Goal: Information Seeking & Learning: Learn about a topic

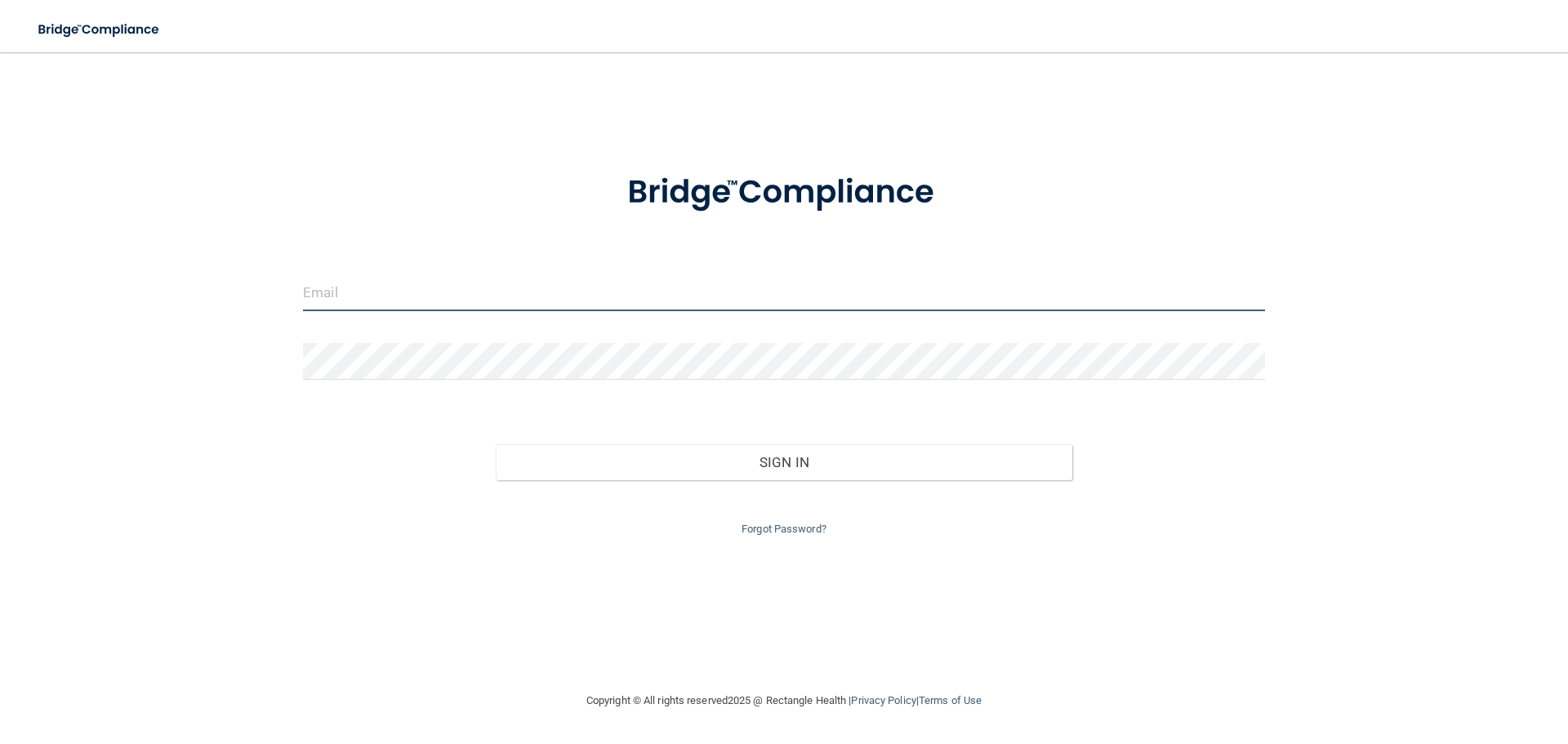
click at [408, 298] on input "email" at bounding box center [784, 293] width 961 height 37
click at [273, 258] on div "Invalid email/password. You don't have permission to access that page. Sign In …" at bounding box center [783, 371] width 1502 height 606
click at [388, 302] on input "email" at bounding box center [784, 293] width 961 height 37
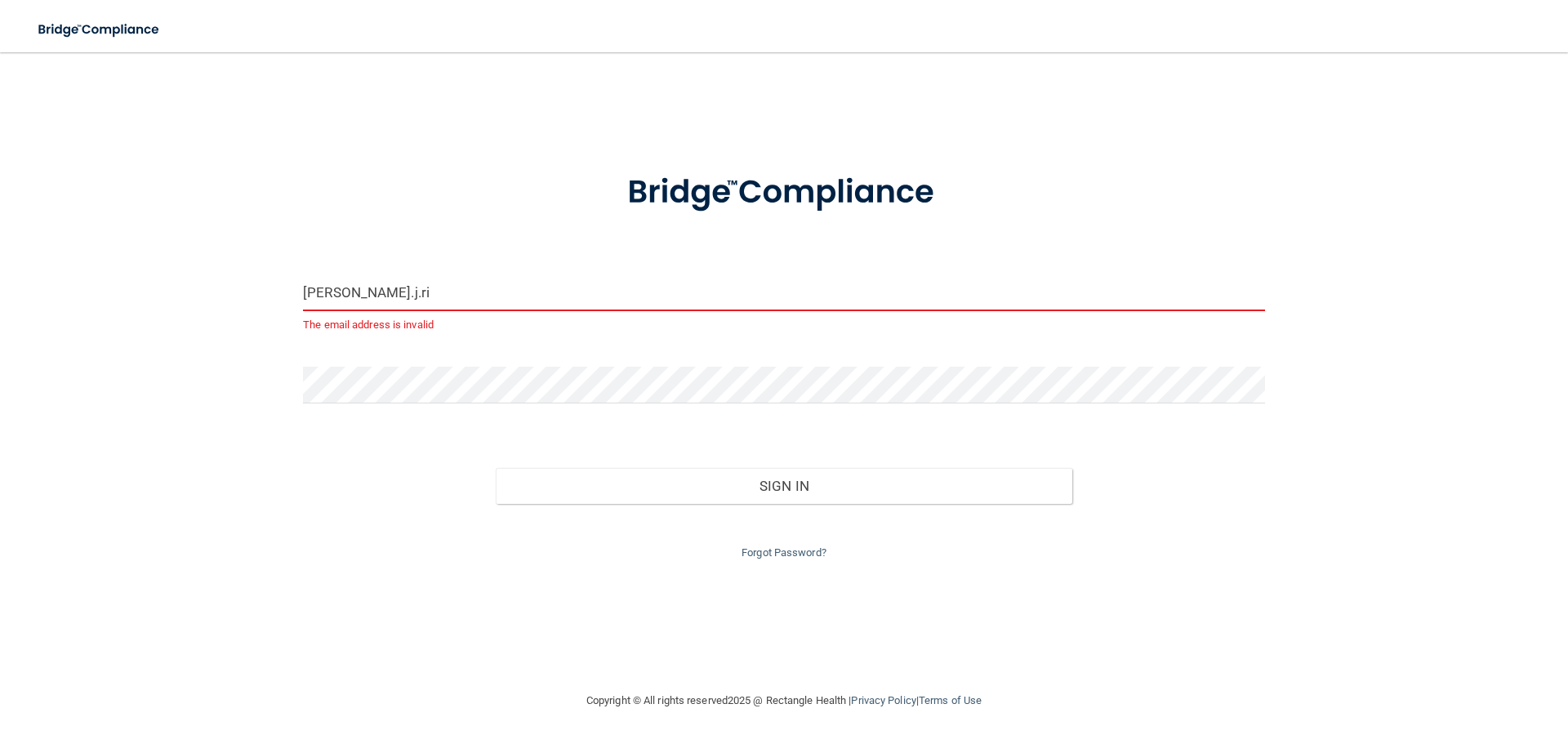
type input "[PERSON_NAME][EMAIL_ADDRESS][DOMAIN_NAME]"
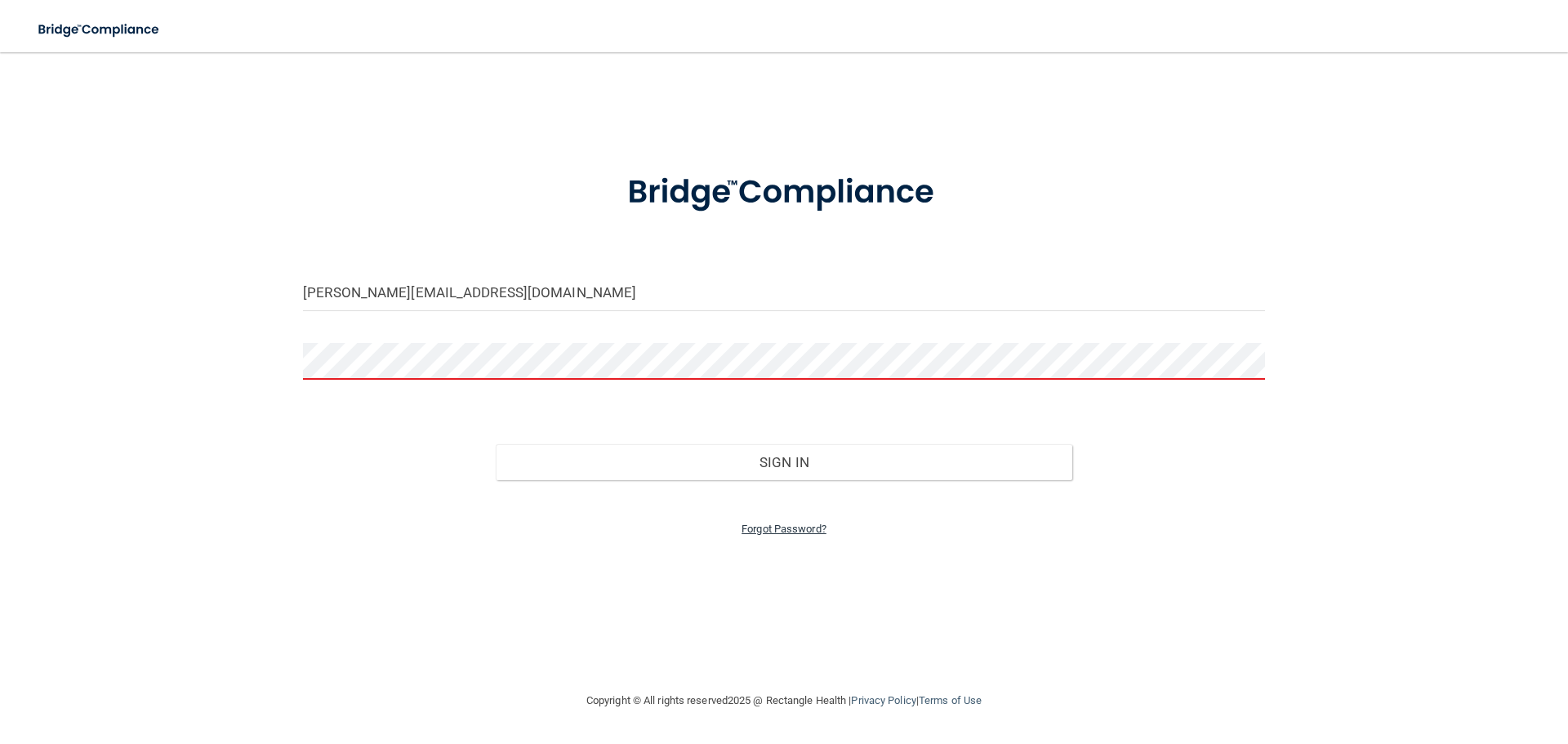
click at [753, 531] on link "Forgot Password?" at bounding box center [783, 528] width 85 height 12
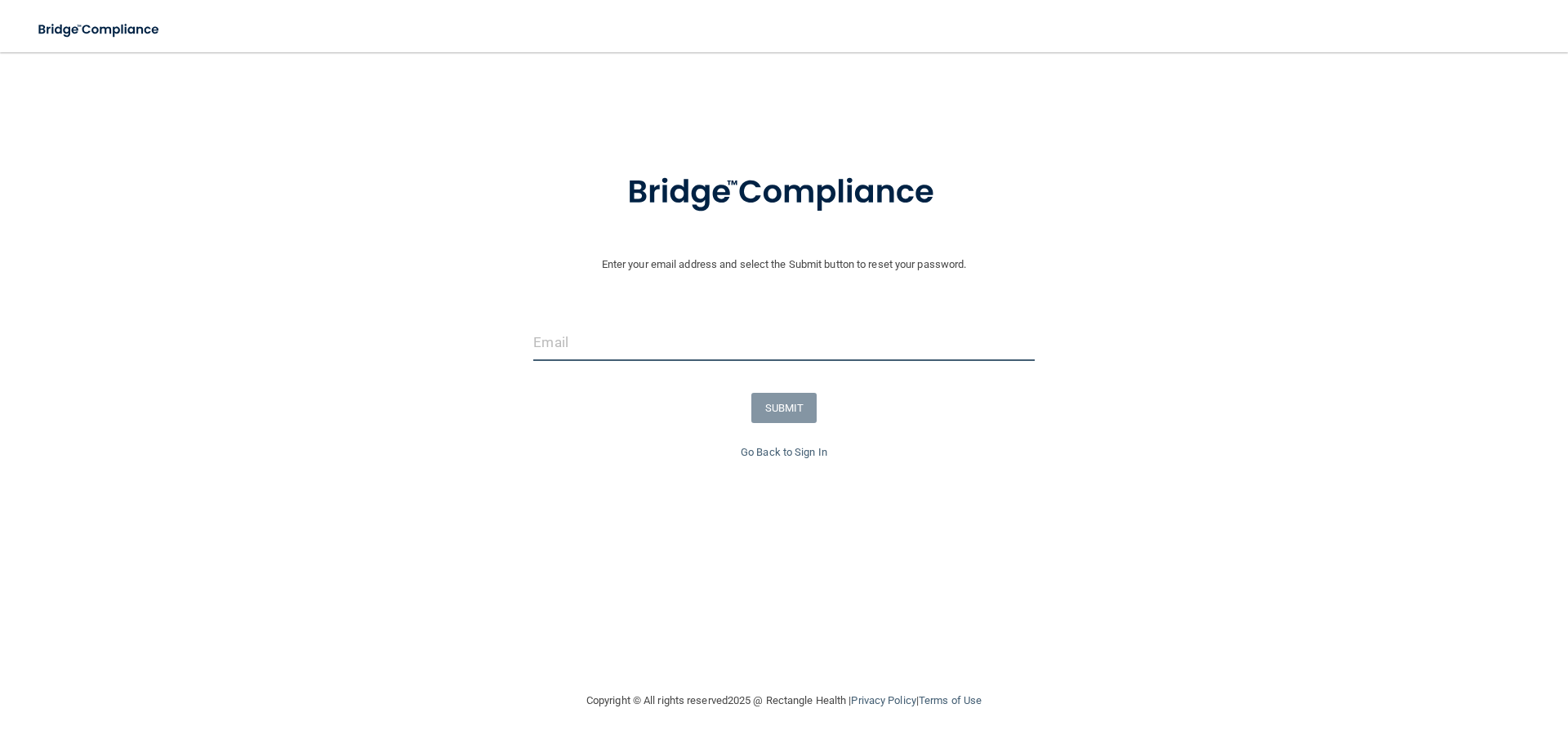
click at [663, 327] on input "email" at bounding box center [783, 342] width 501 height 37
type input "[PERSON_NAME][EMAIL_ADDRESS][DOMAIN_NAME]"
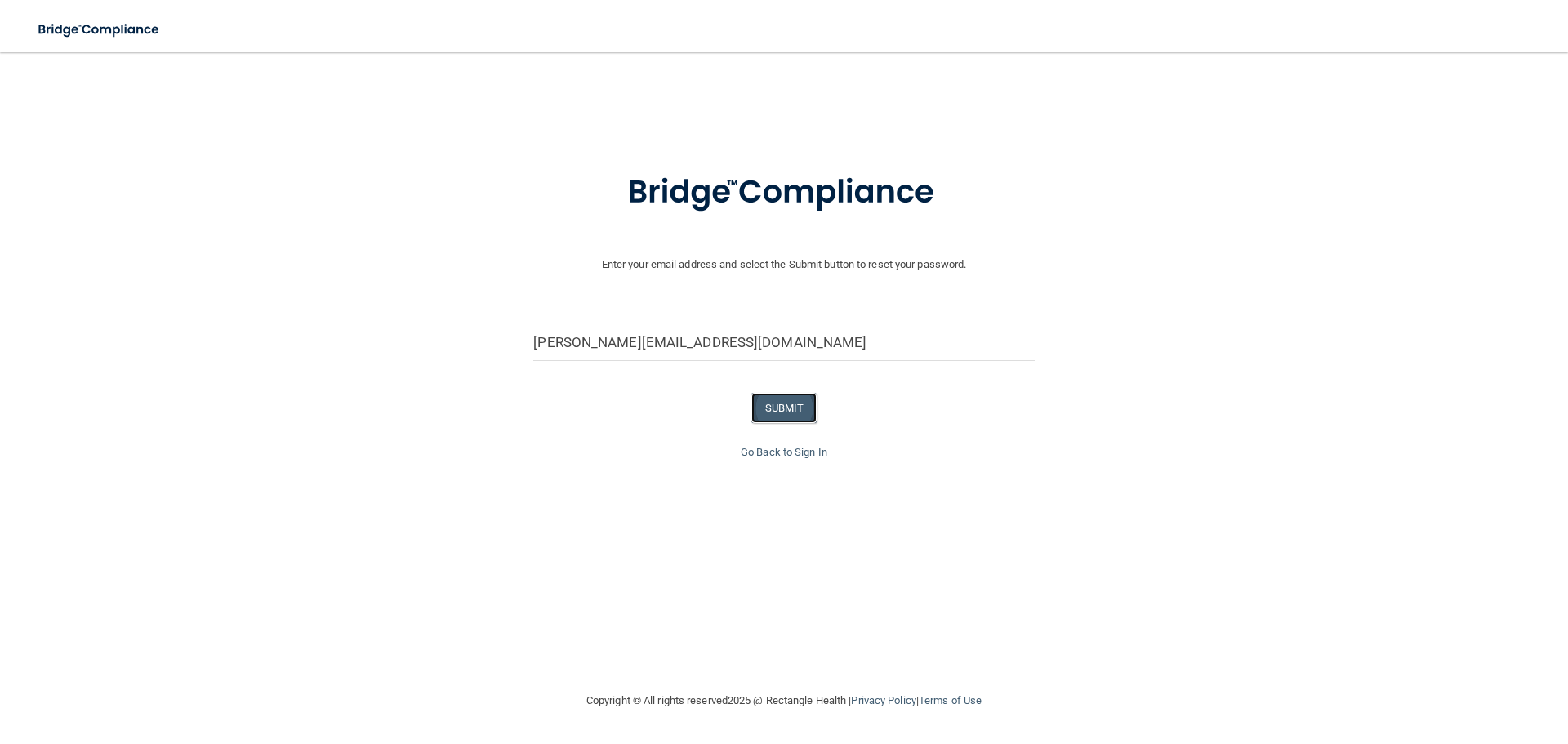
click at [774, 405] on button "SUBMIT" at bounding box center [784, 408] width 66 height 31
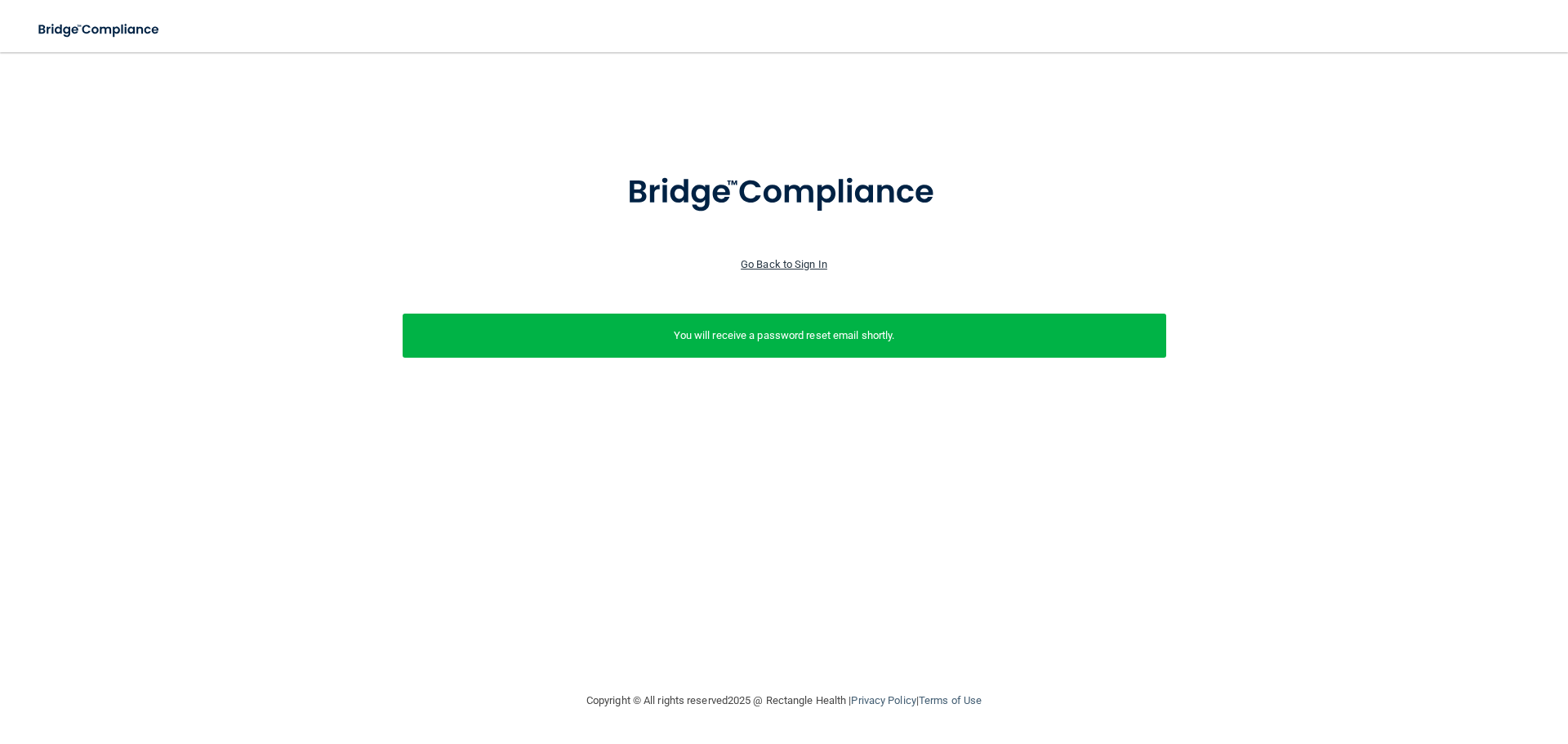
click at [815, 266] on link "Go Back to Sign In" at bounding box center [783, 264] width 87 height 12
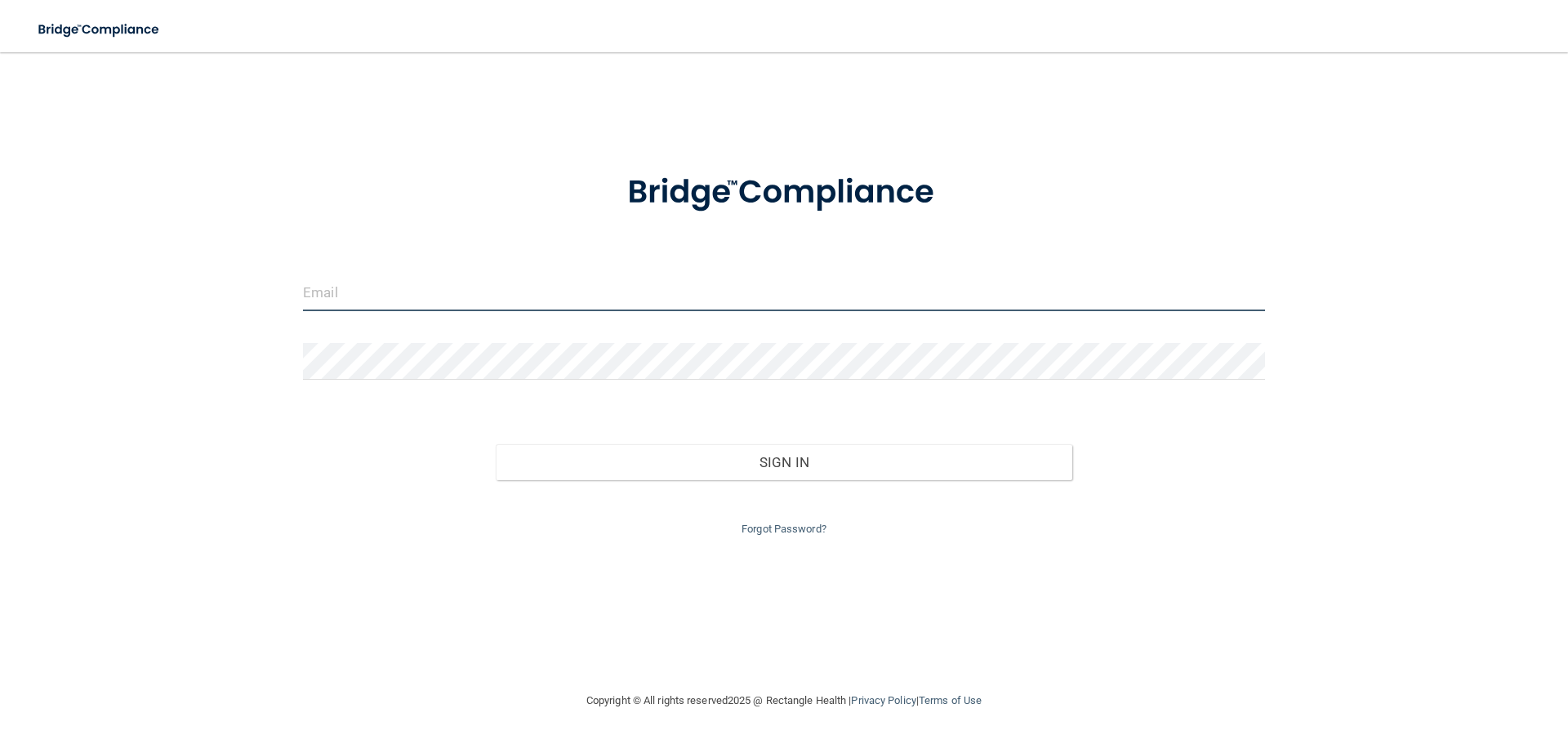
click at [485, 310] on input "email" at bounding box center [784, 293] width 961 height 37
type input "[PERSON_NAME][EMAIL_ADDRESS][DOMAIN_NAME]"
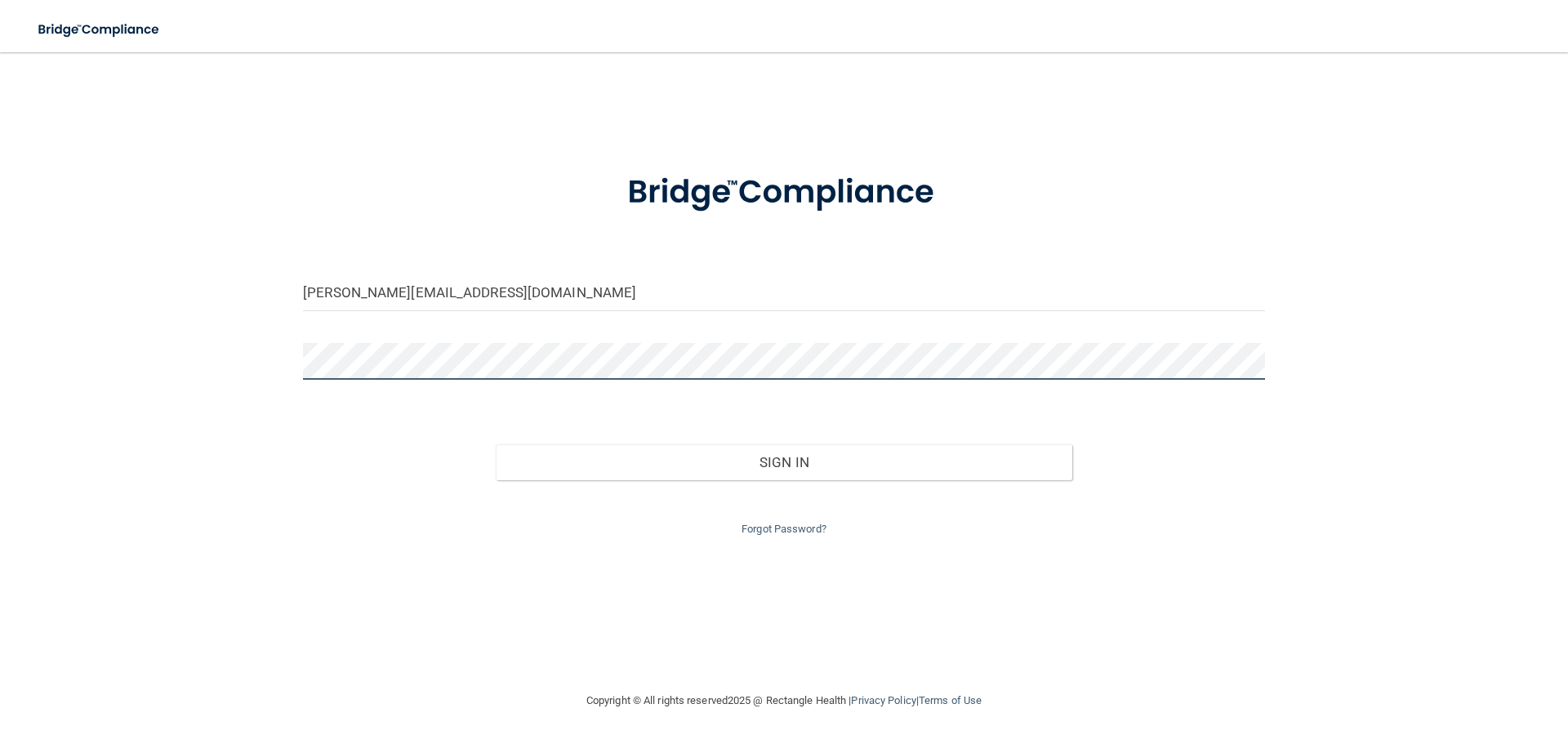
click at [496, 444] on button "Sign In" at bounding box center [784, 463] width 577 height 36
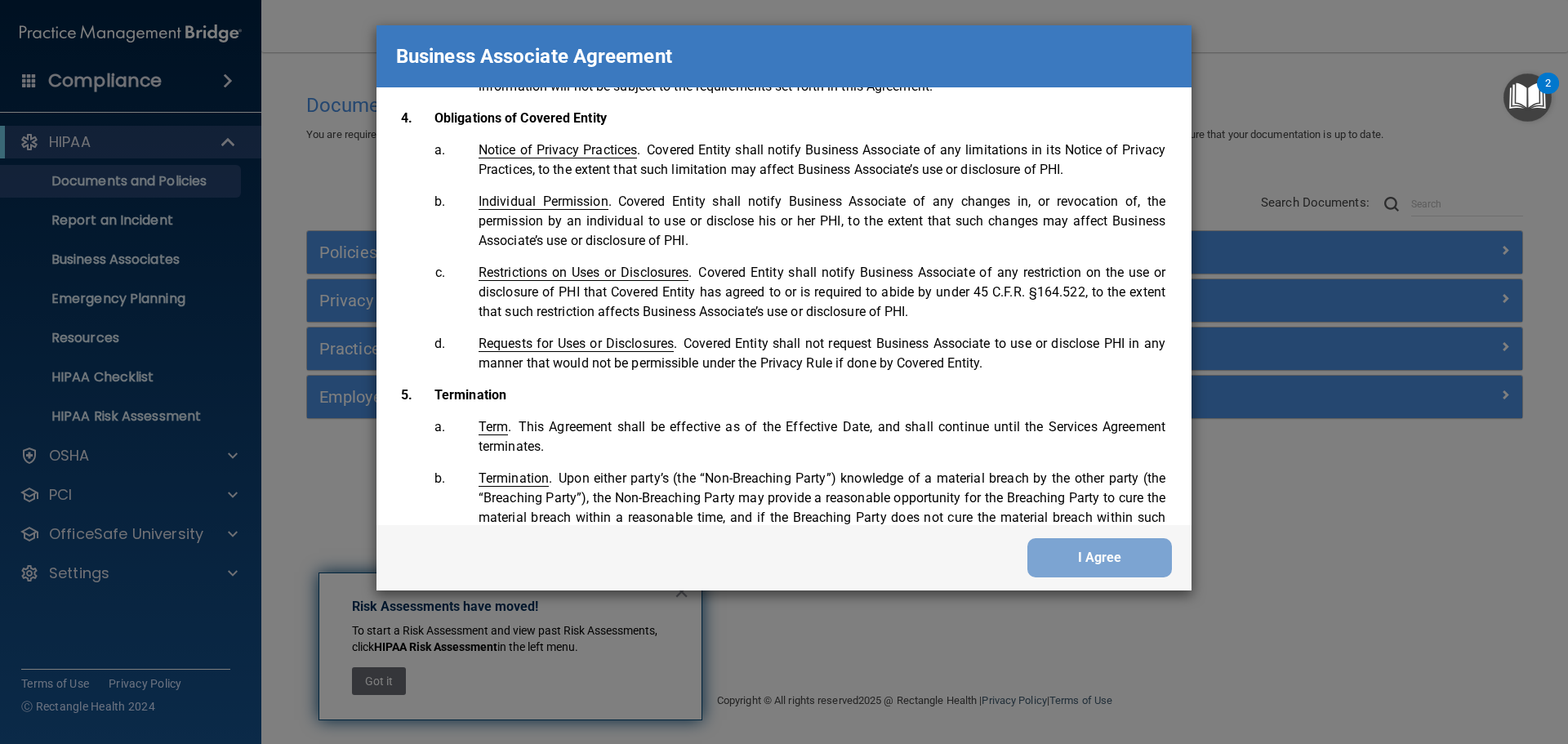
scroll to position [3330, 0]
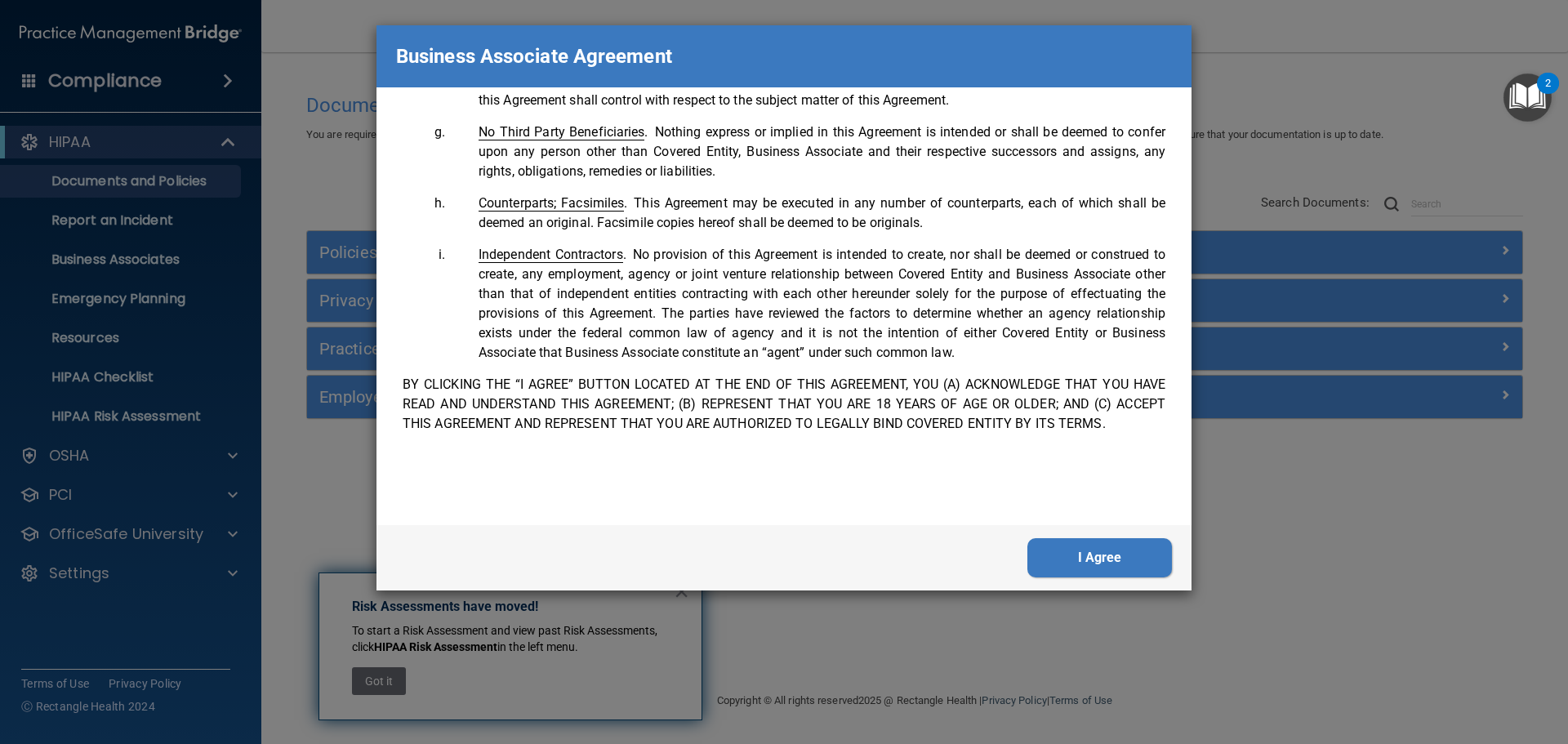
click at [1120, 548] on button "I Agree" at bounding box center [1100, 557] width 145 height 39
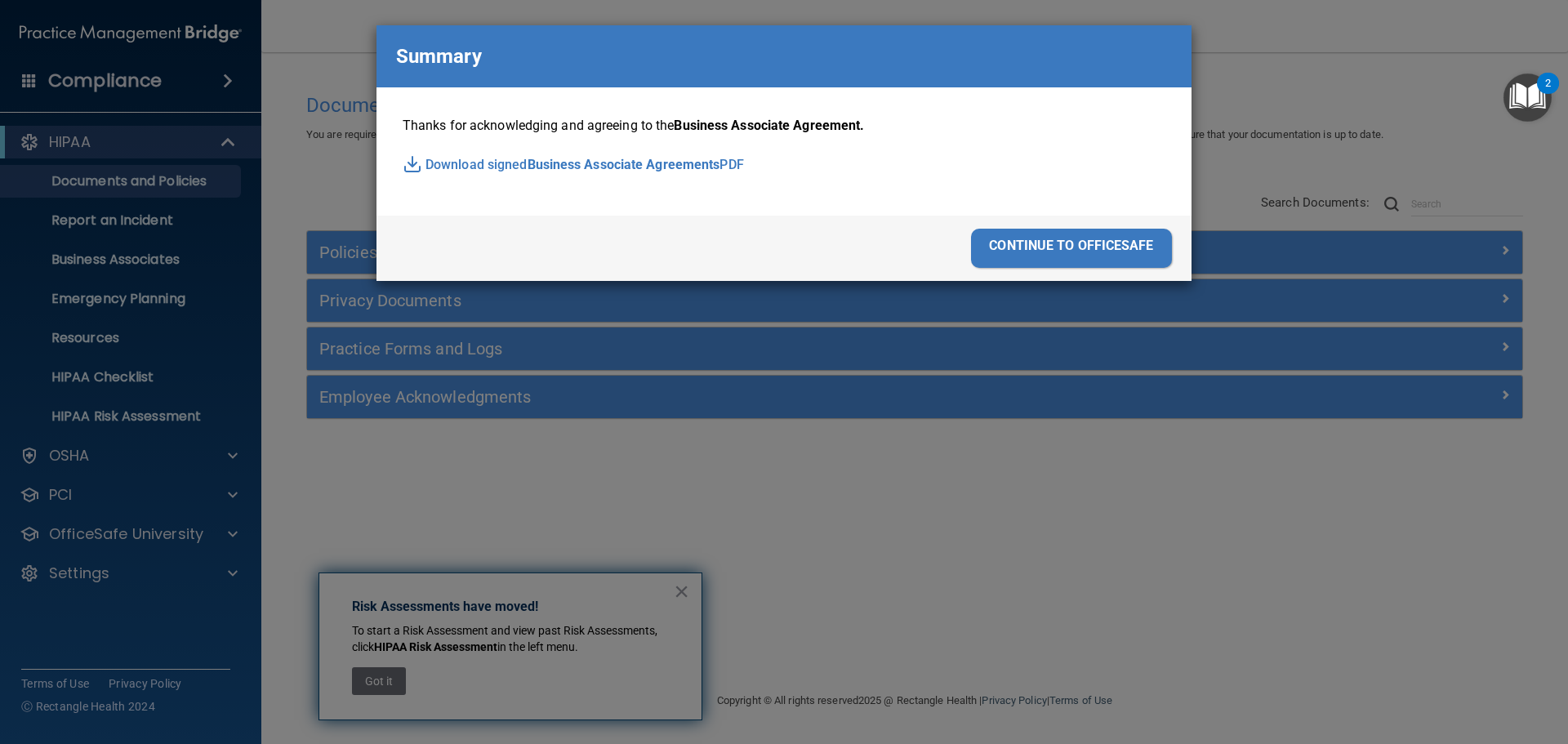
click at [1052, 245] on div "continue to officesafe" at bounding box center [1071, 248] width 201 height 39
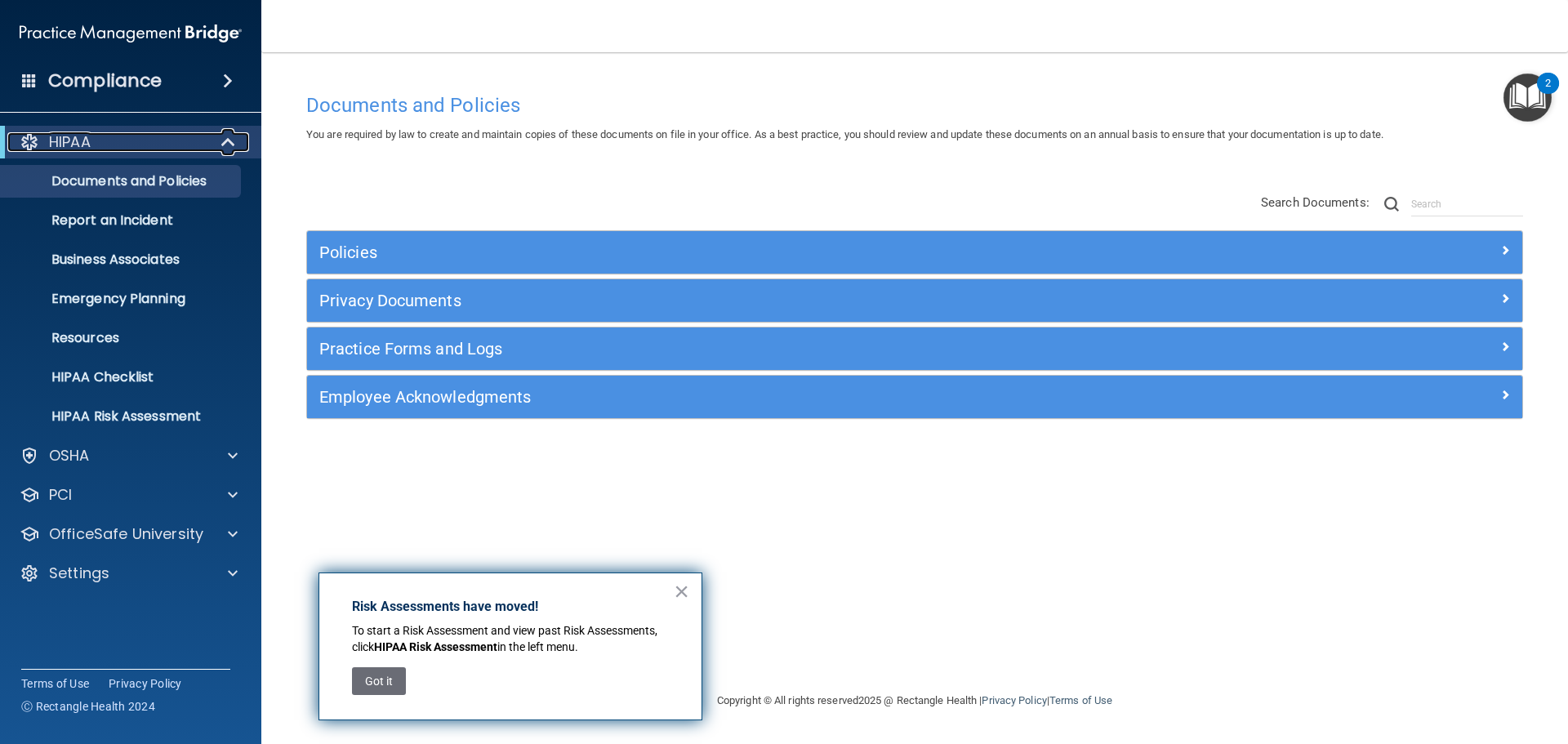
click at [218, 139] on div at bounding box center [229, 142] width 40 height 20
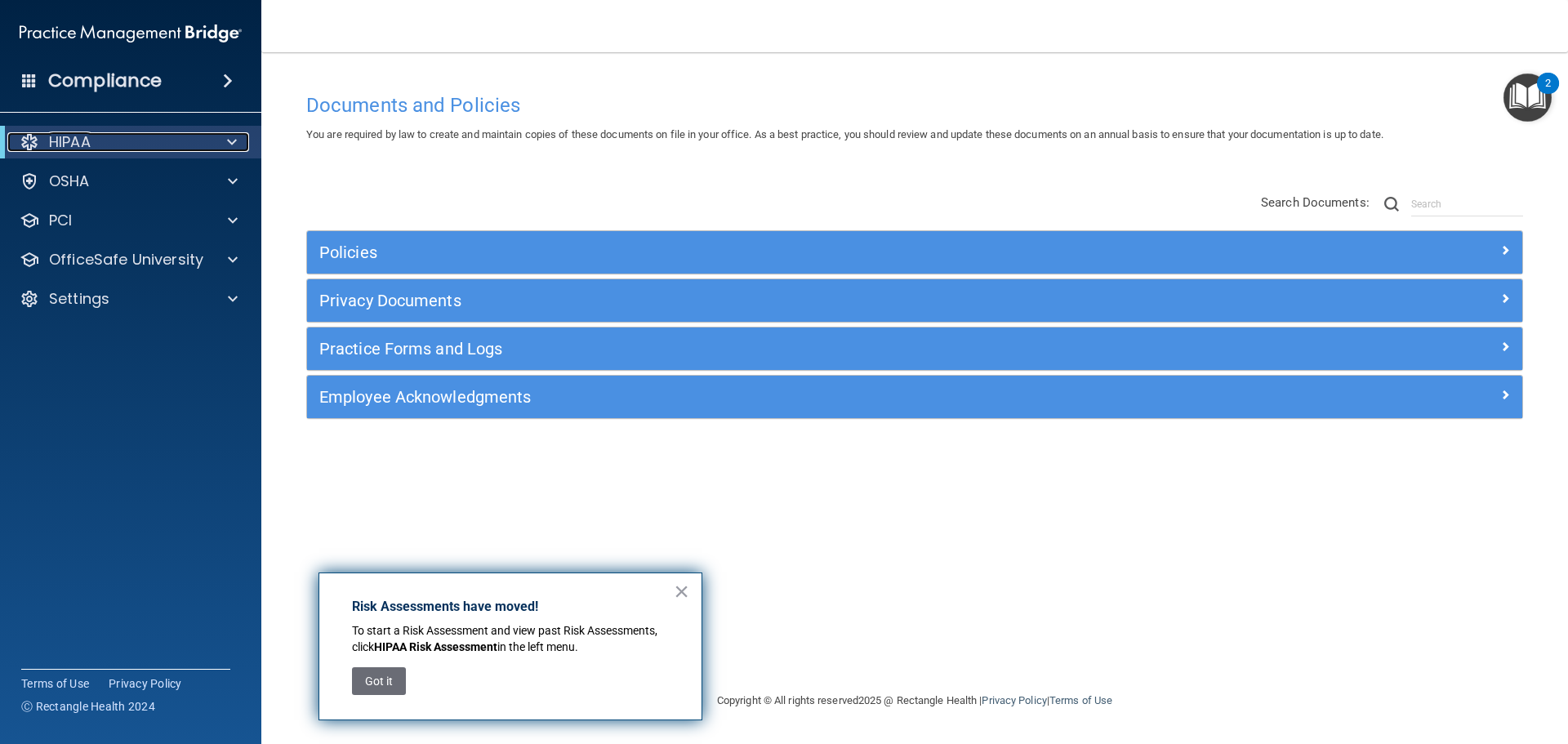
click at [213, 143] on div at bounding box center [229, 142] width 40 height 20
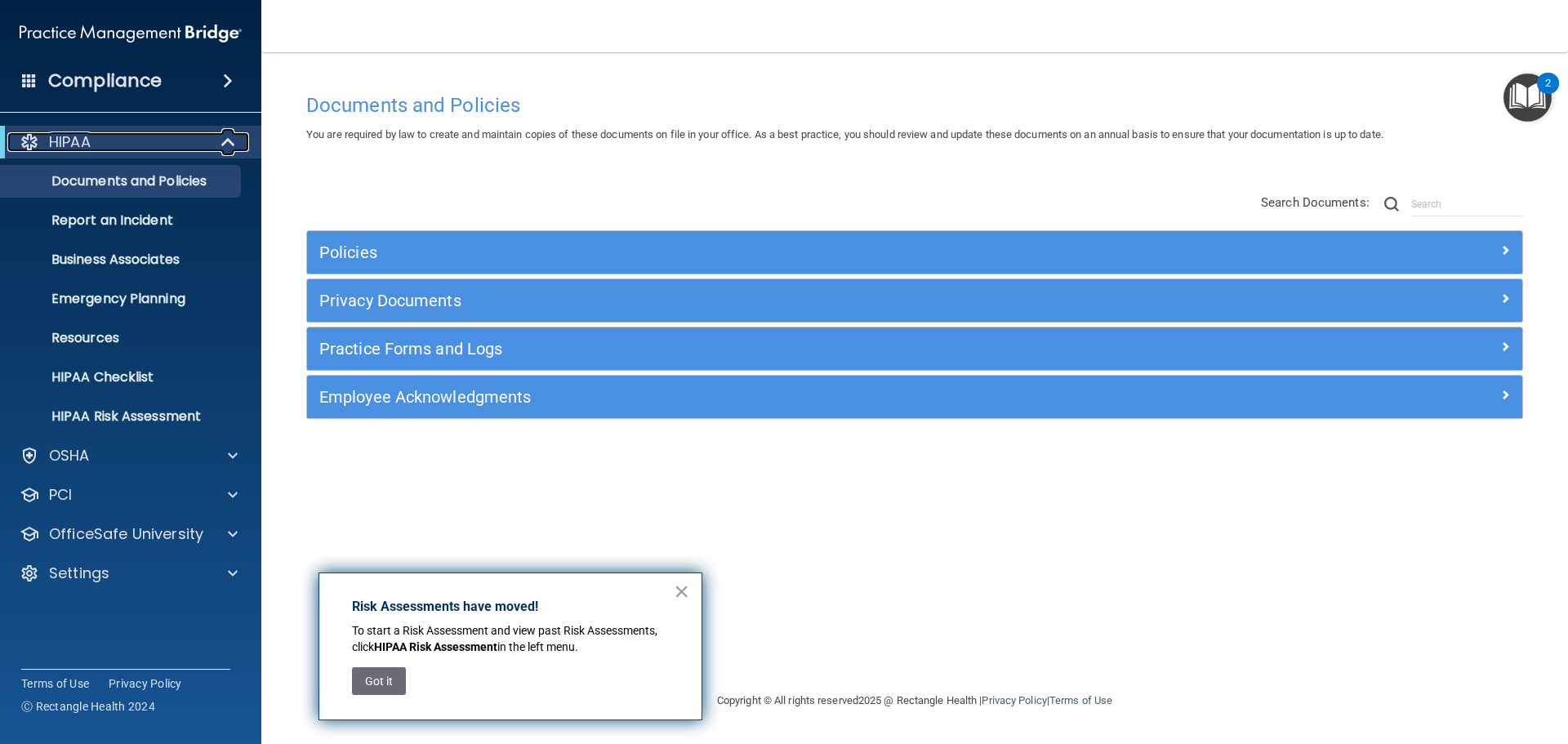
click at [225, 146] on span at bounding box center [230, 142] width 14 height 20
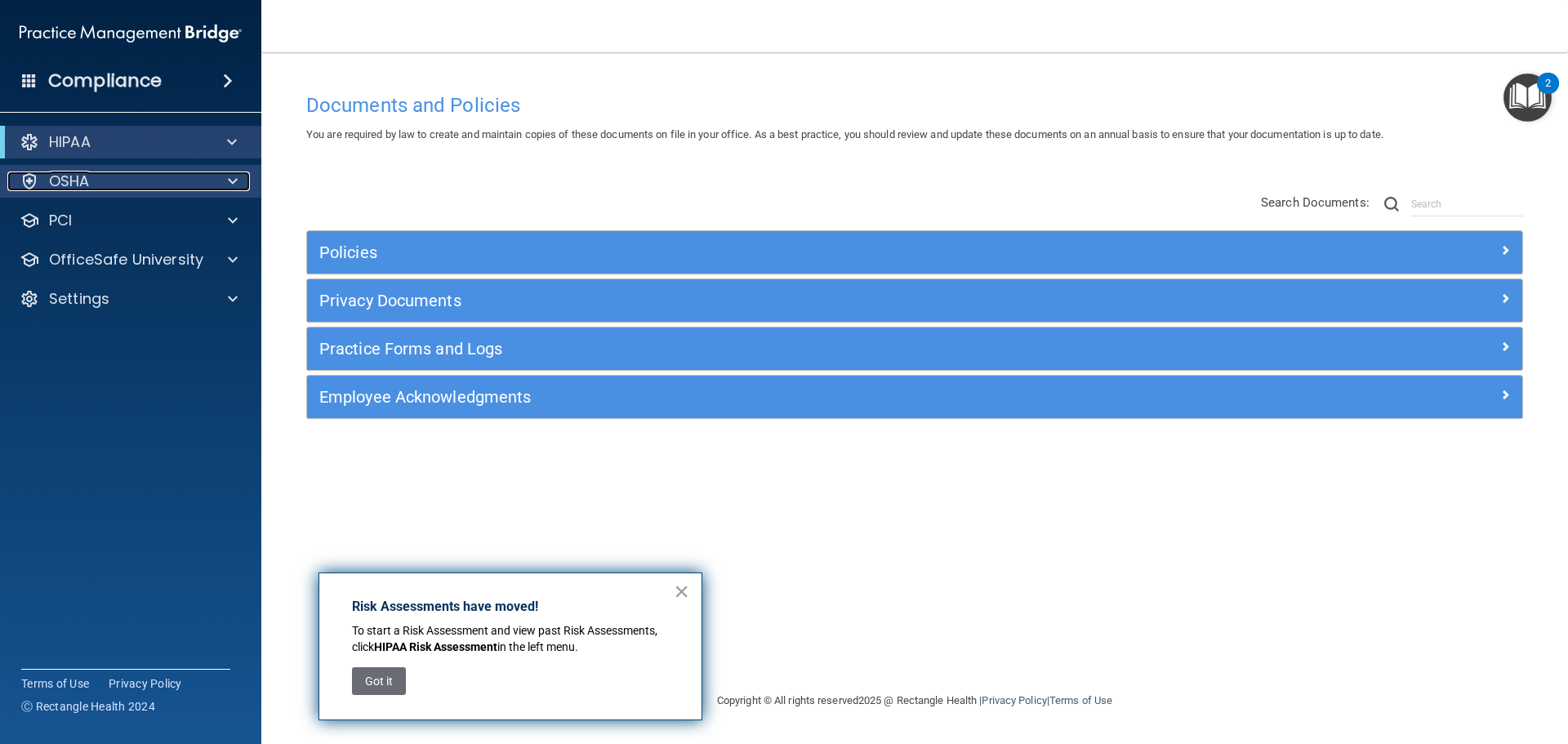
click at [224, 177] on div at bounding box center [230, 181] width 41 height 20
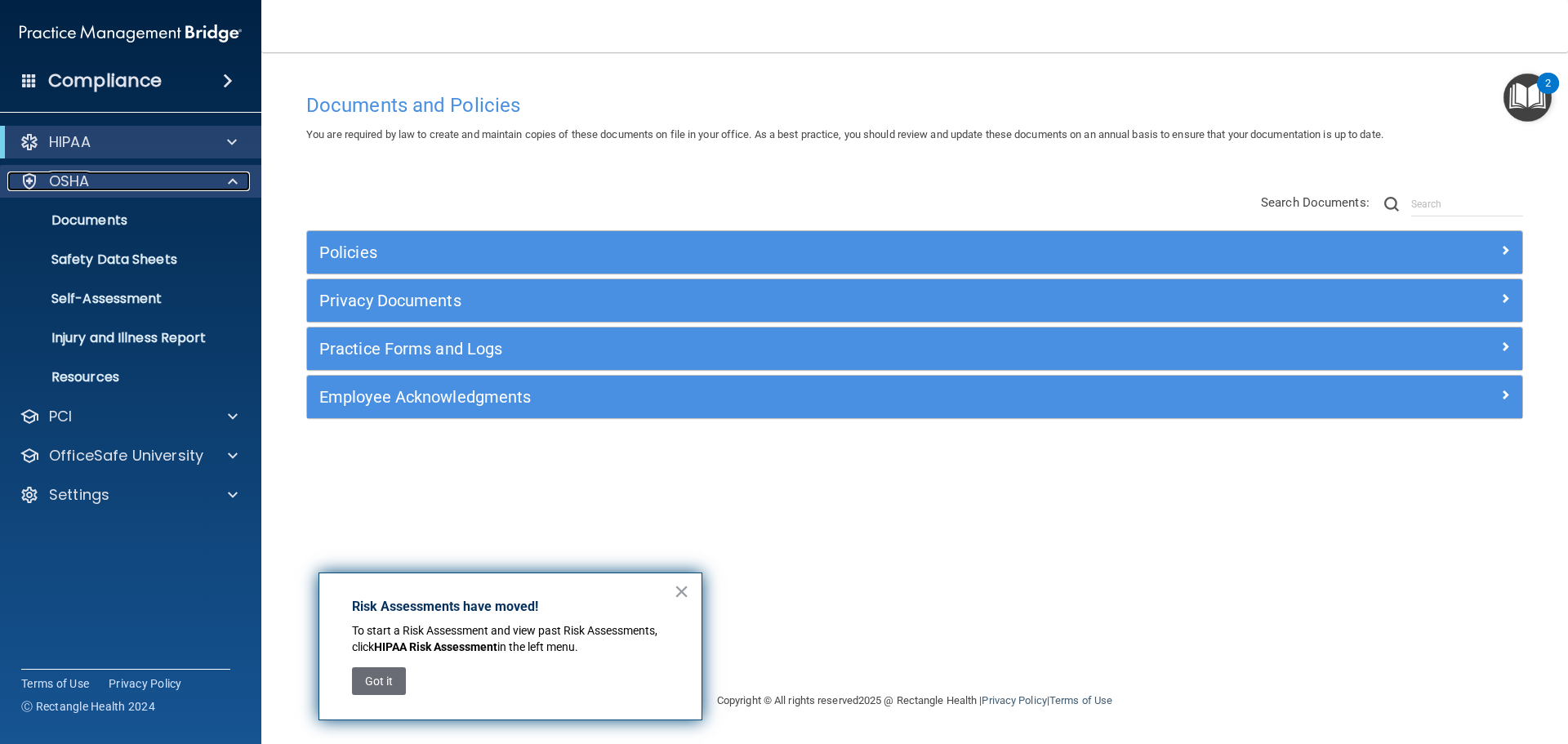
click at [135, 183] on div "OSHA" at bounding box center [109, 181] width 202 height 20
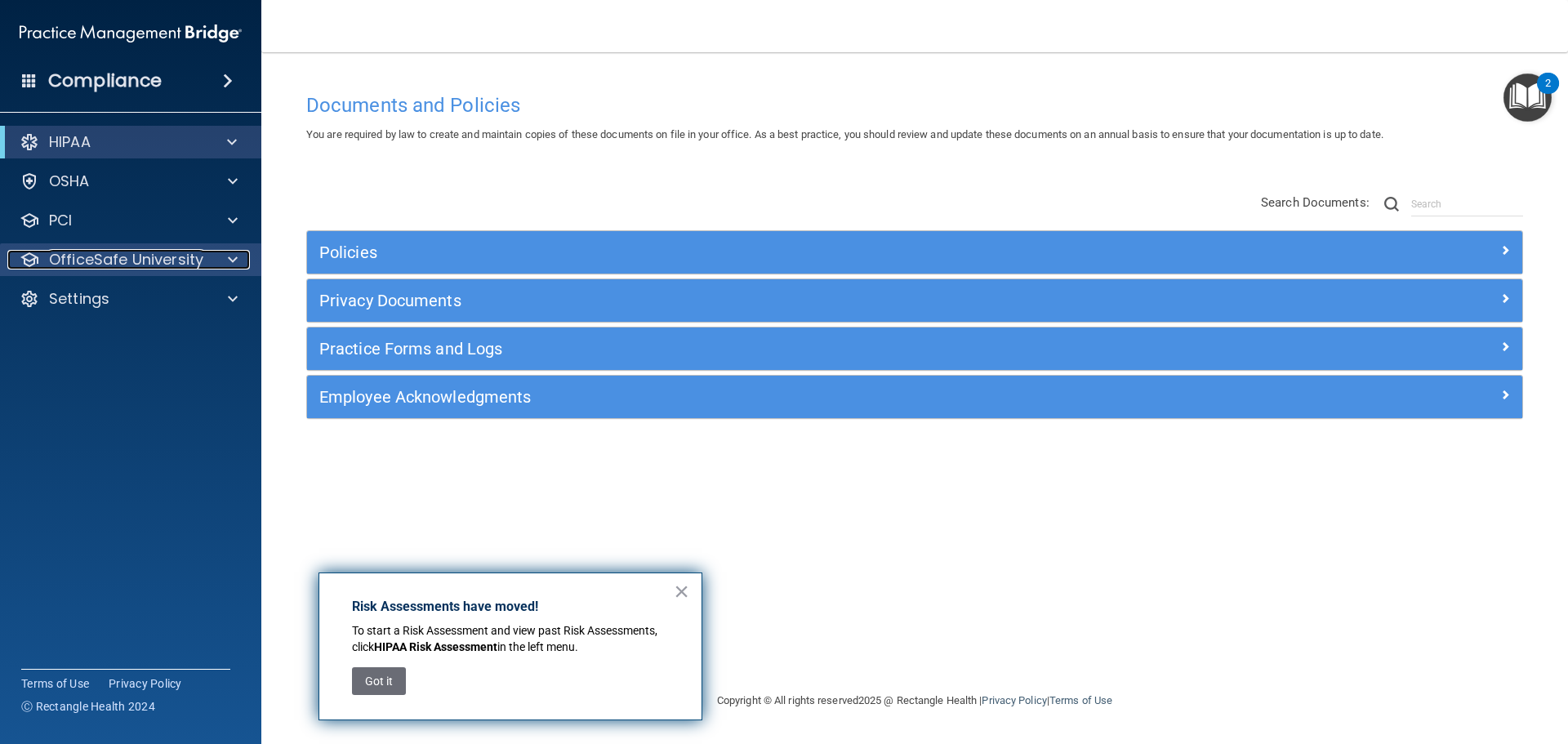
click at [234, 260] on span at bounding box center [233, 259] width 10 height 20
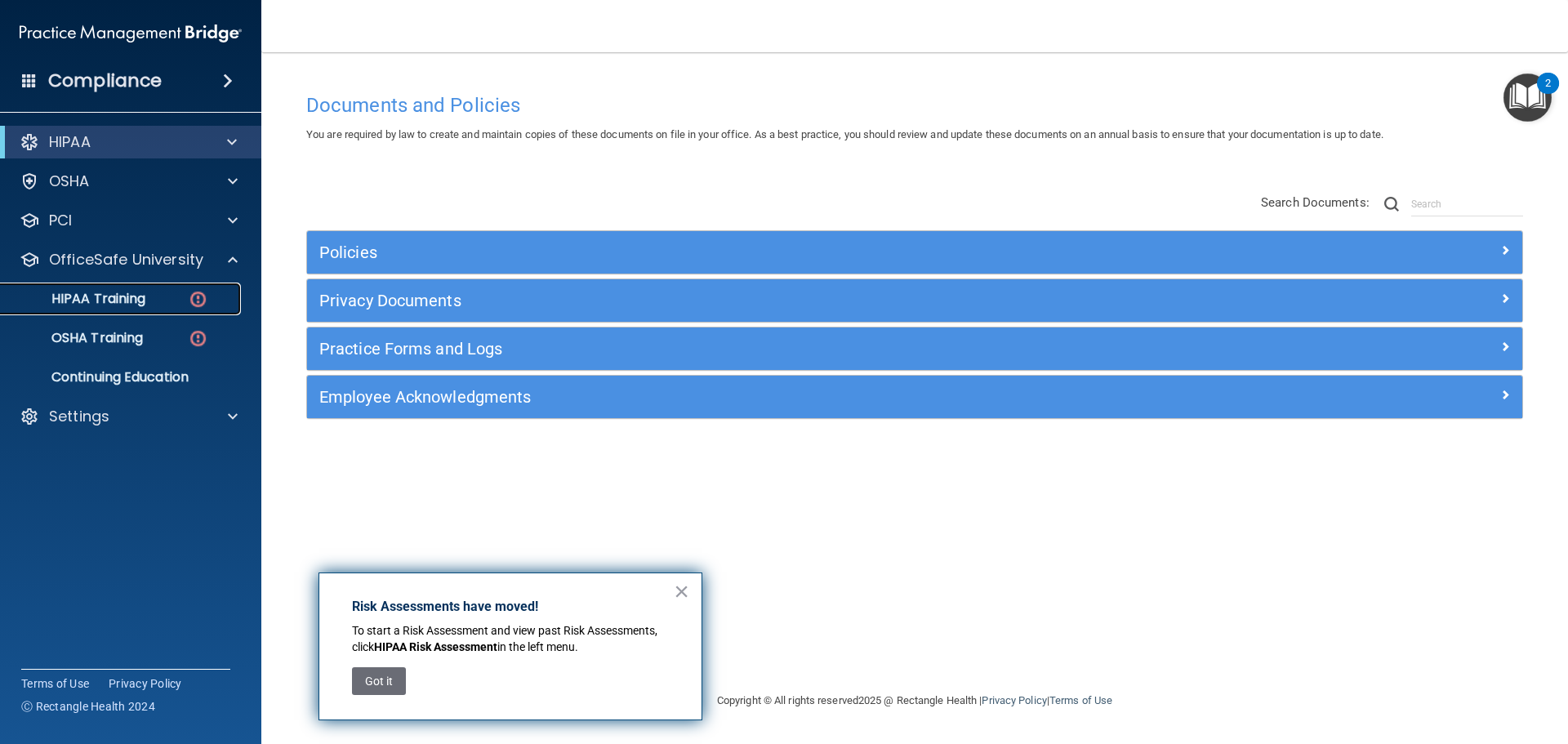
click at [153, 305] on div "HIPAA Training" at bounding box center [122, 299] width 223 height 16
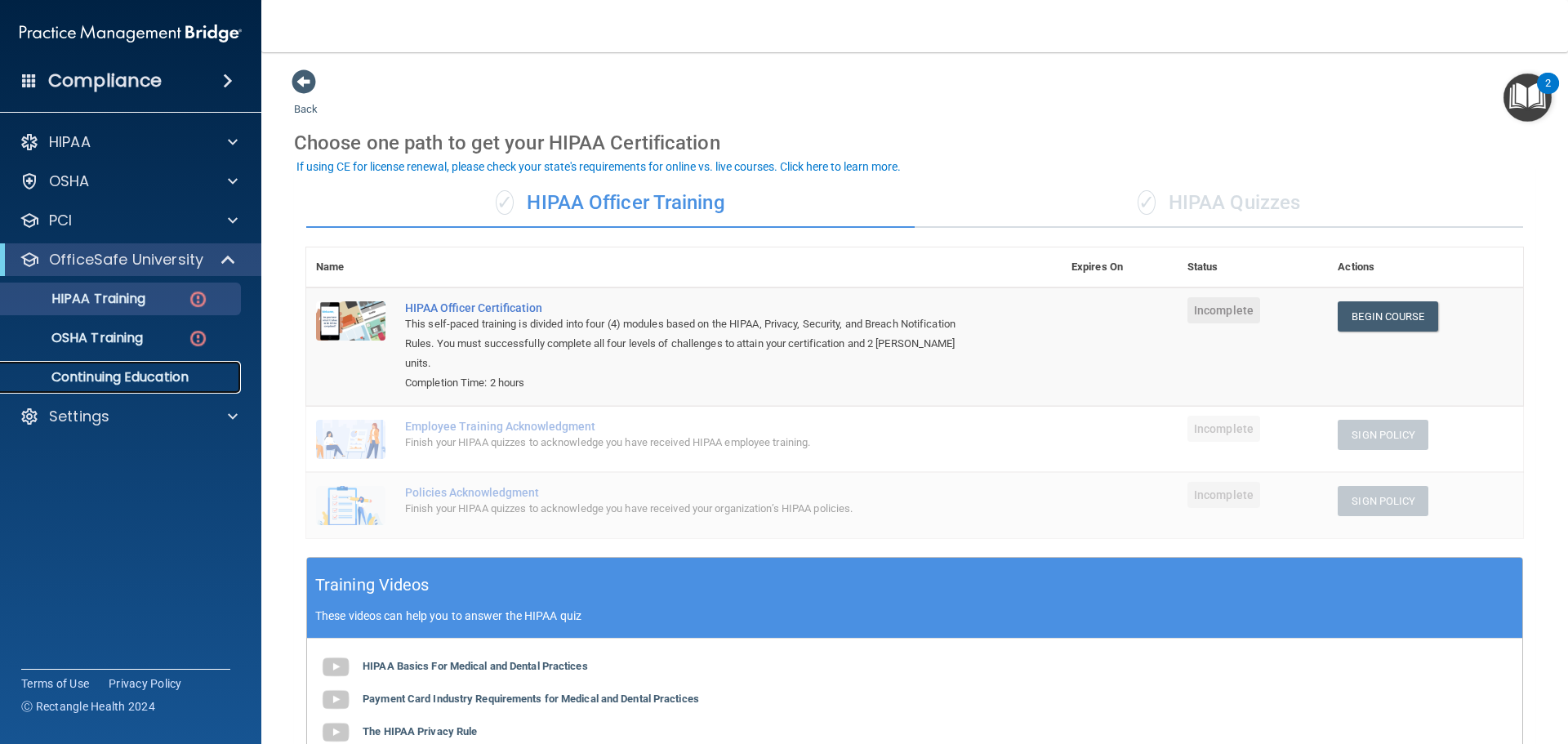
click at [140, 384] on p "Continuing Education" at bounding box center [122, 377] width 223 height 16
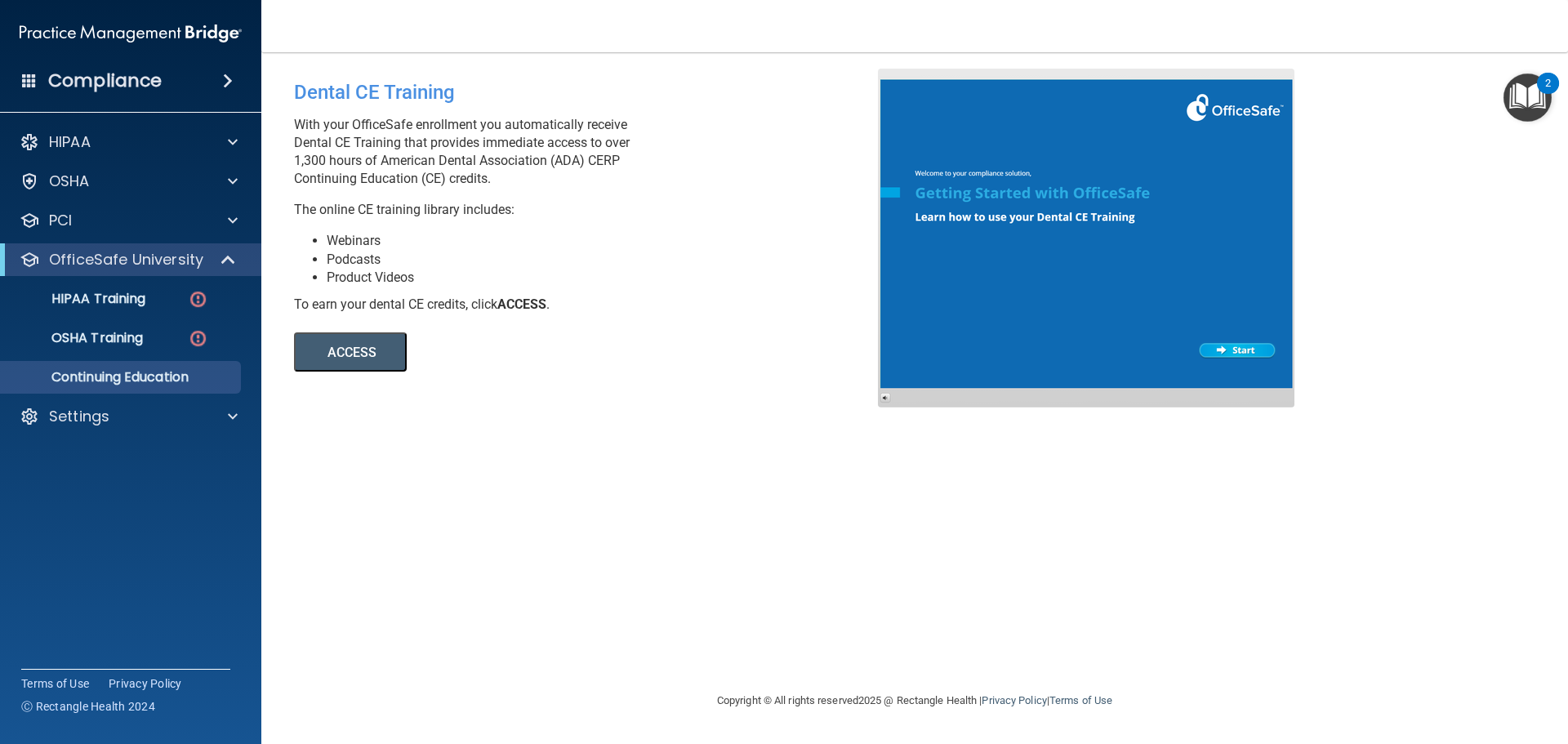
click at [338, 341] on button "ACCESS" at bounding box center [350, 351] width 113 height 39
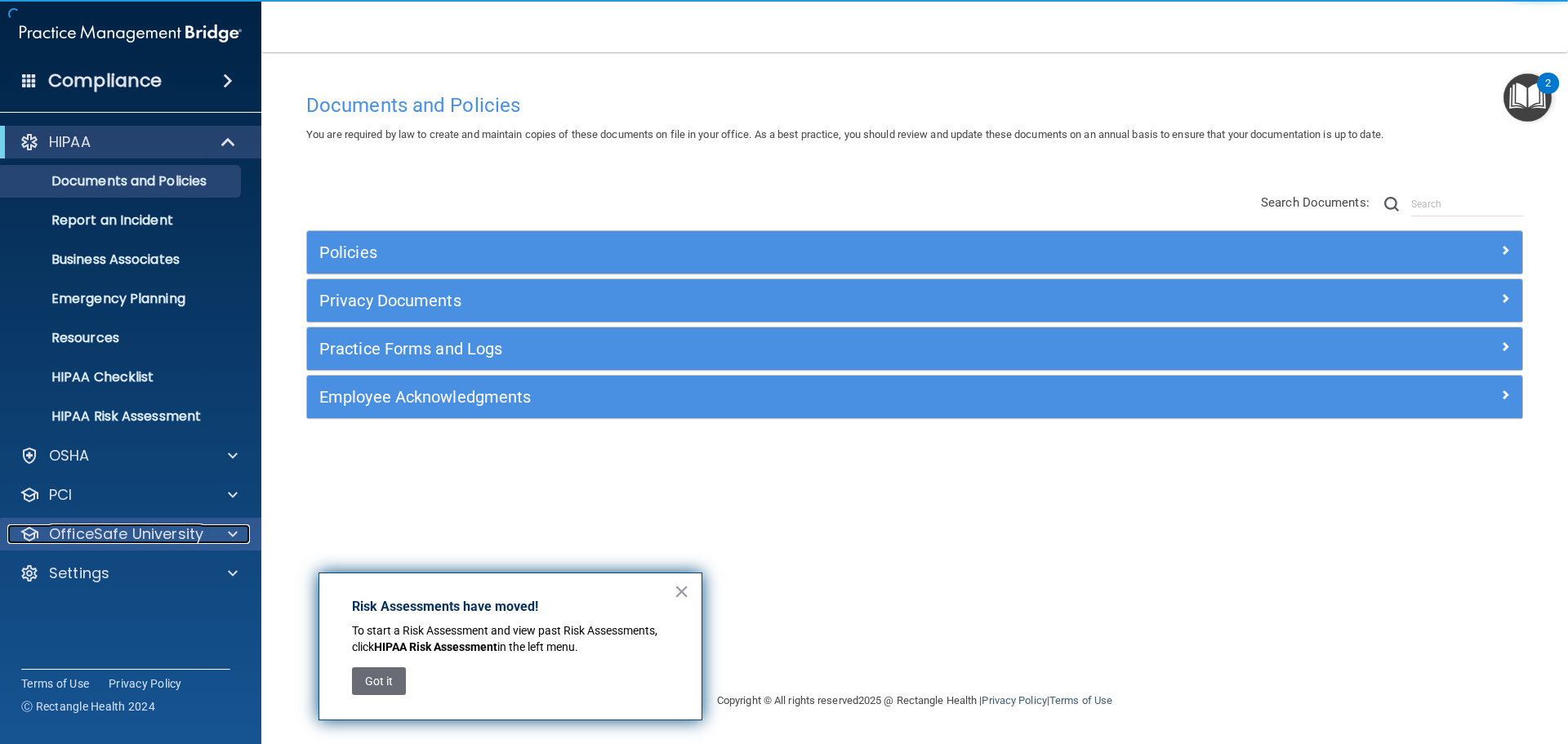
click at [173, 530] on p "OfficeSafe University" at bounding box center [126, 534] width 155 height 20
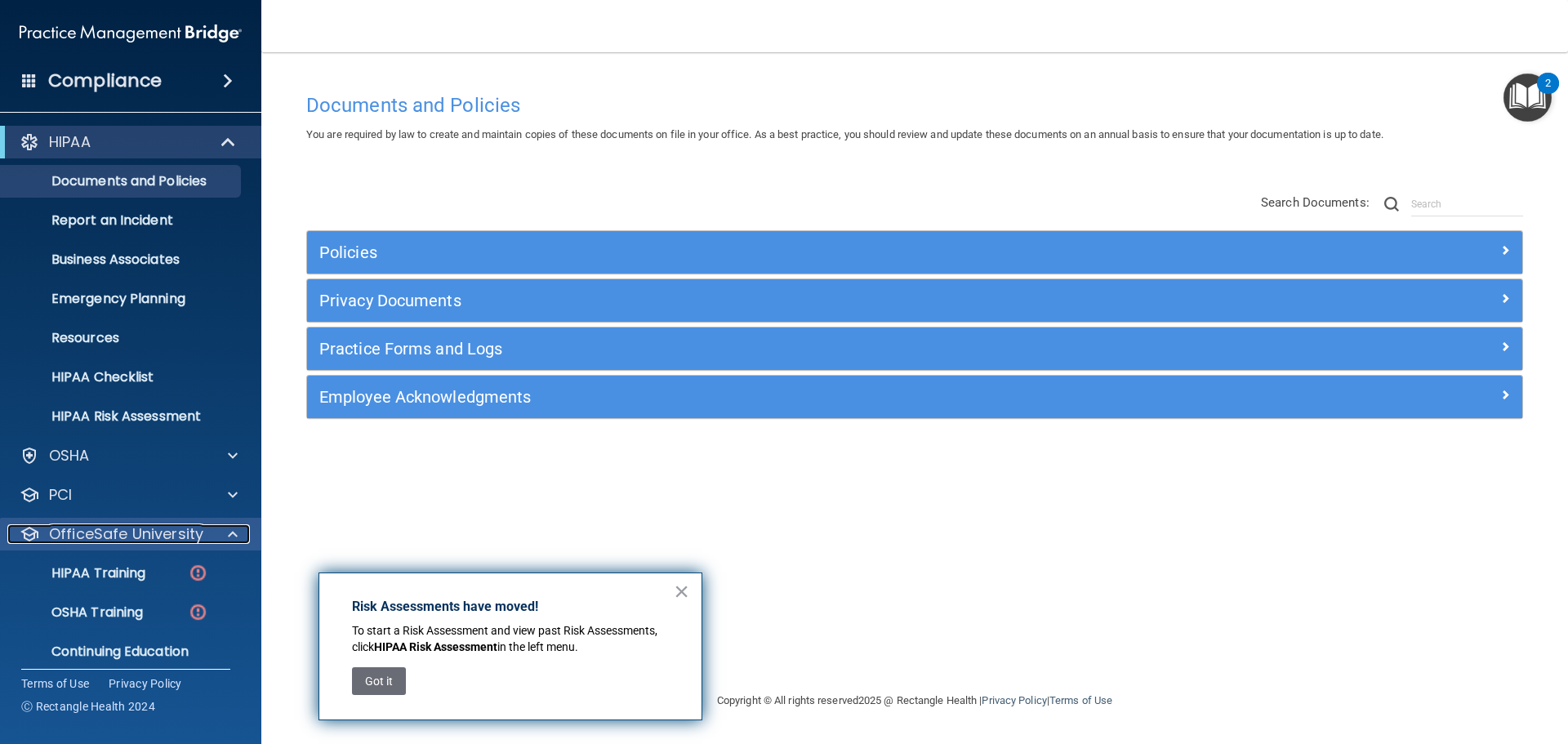
scroll to position [52, 0]
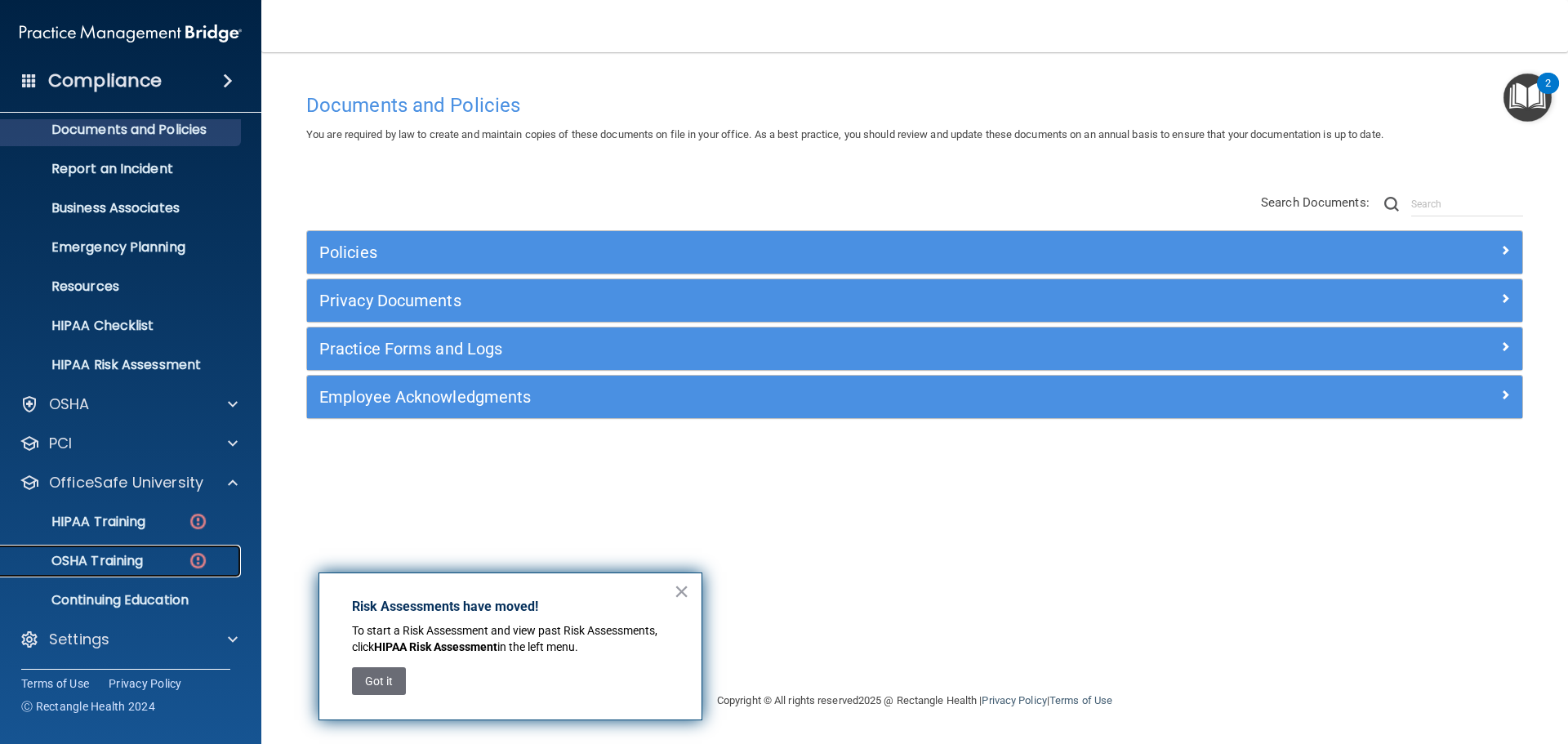
click at [142, 558] on p "OSHA Training" at bounding box center [76, 561] width 133 height 16
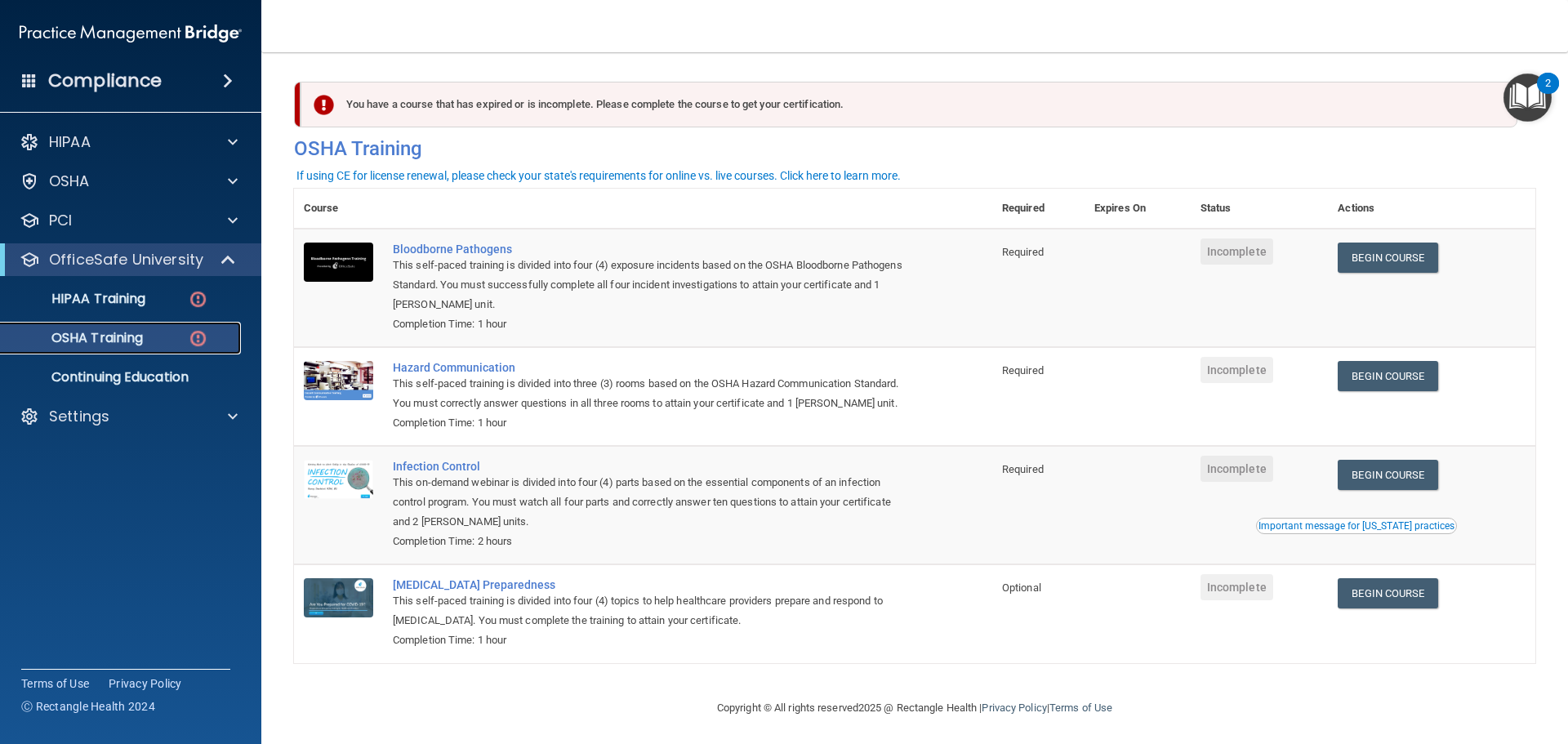
scroll to position [27, 0]
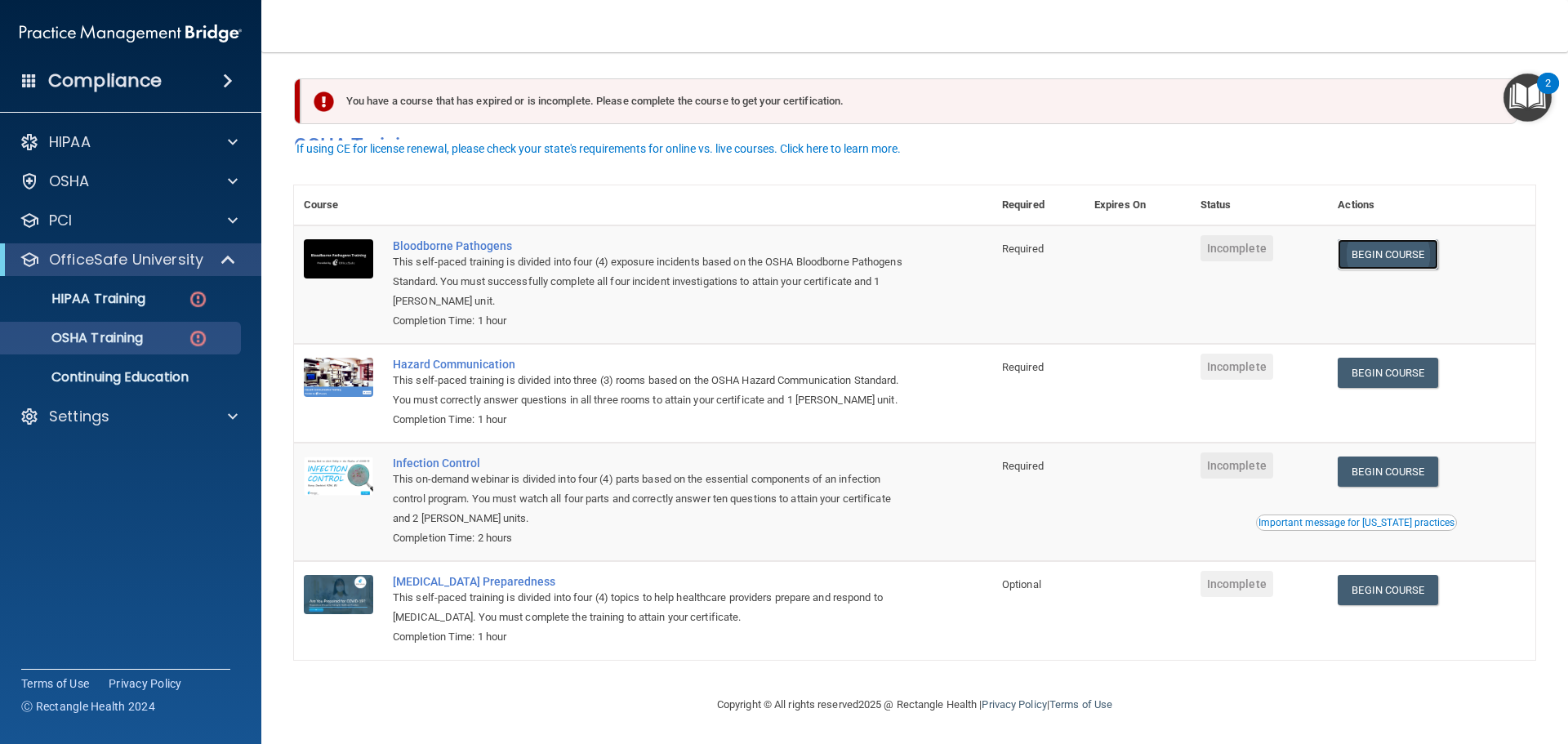
click at [1393, 239] on link "Begin Course" at bounding box center [1387, 255] width 99 height 31
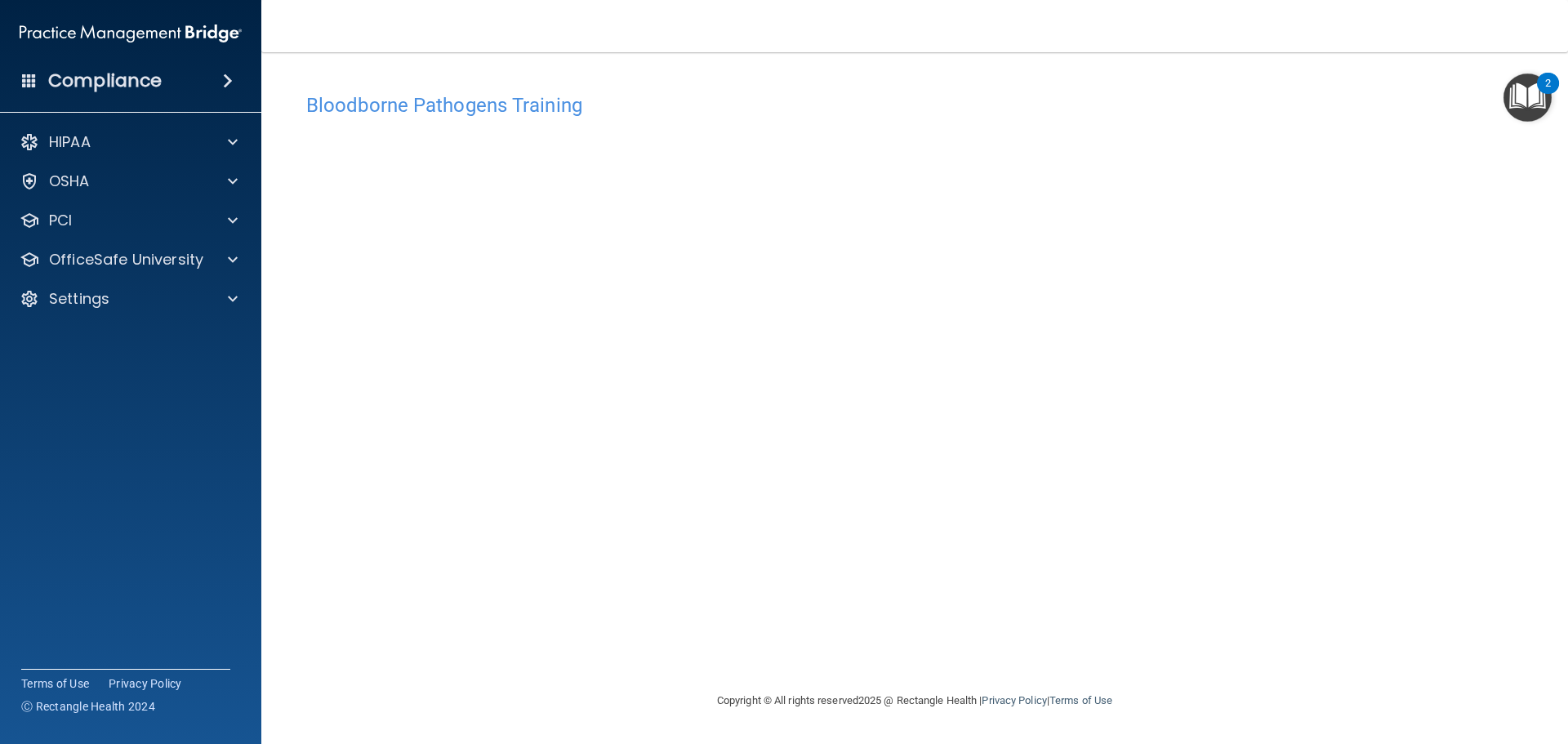
click at [1073, 652] on div "Bloodborne Pathogens Training This course doesn’t expire until . Are you sure y…" at bounding box center [914, 387] width 1241 height 606
click at [1201, 628] on div "Bloodborne Pathogens Training This course doesn’t expire until . Are you sure y…" at bounding box center [914, 387] width 1241 height 606
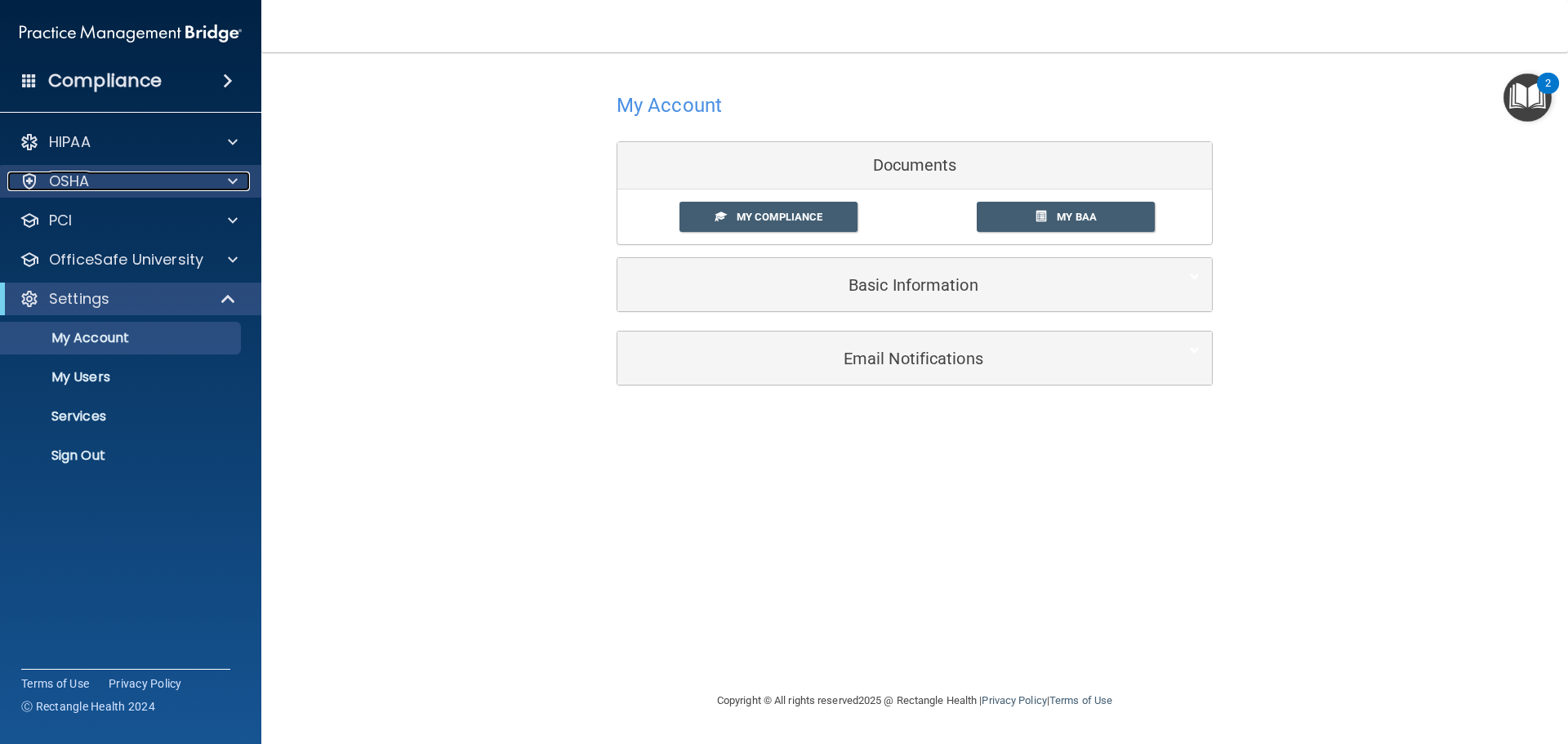
click at [248, 173] on div at bounding box center [230, 181] width 41 height 20
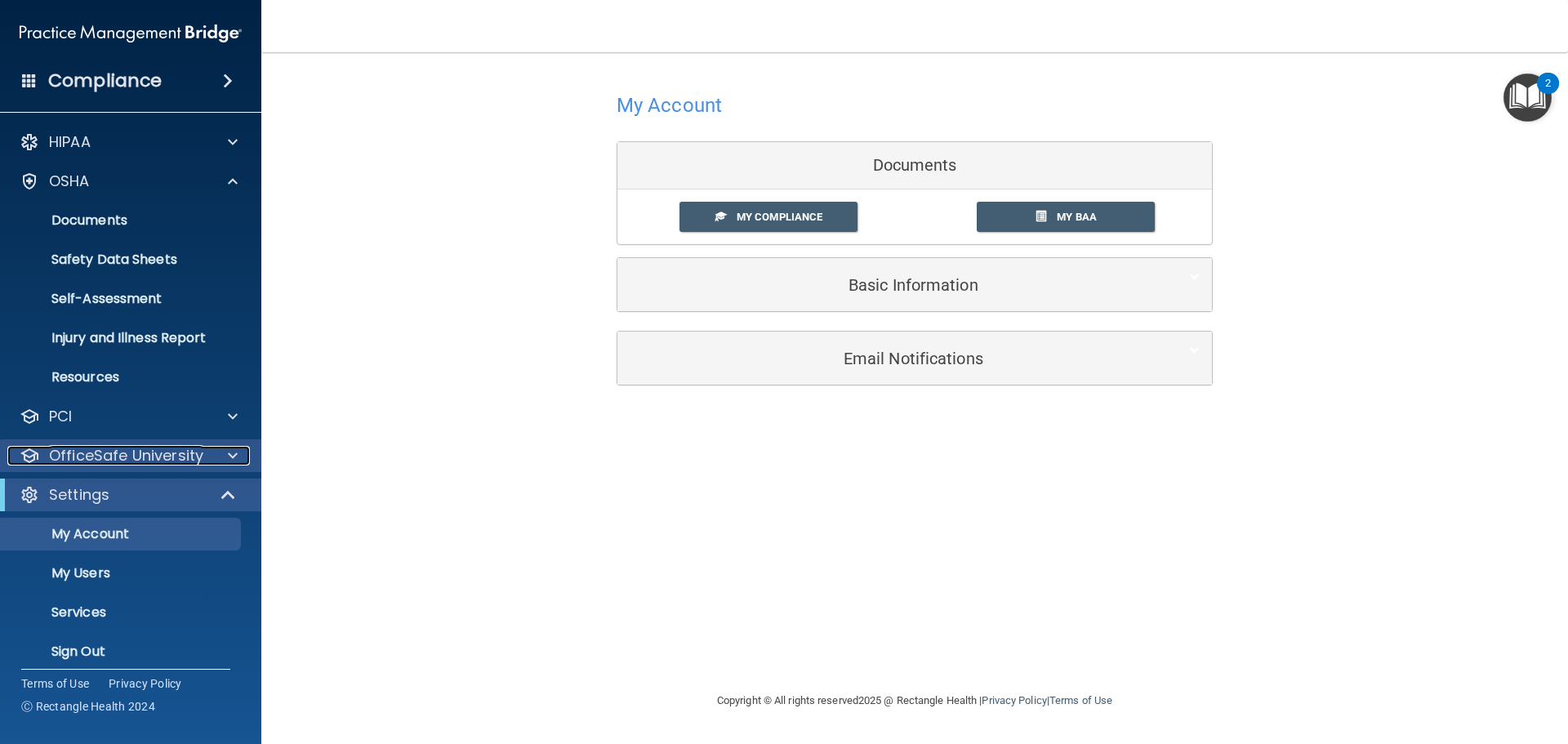
click at [226, 445] on div at bounding box center [230, 455] width 41 height 20
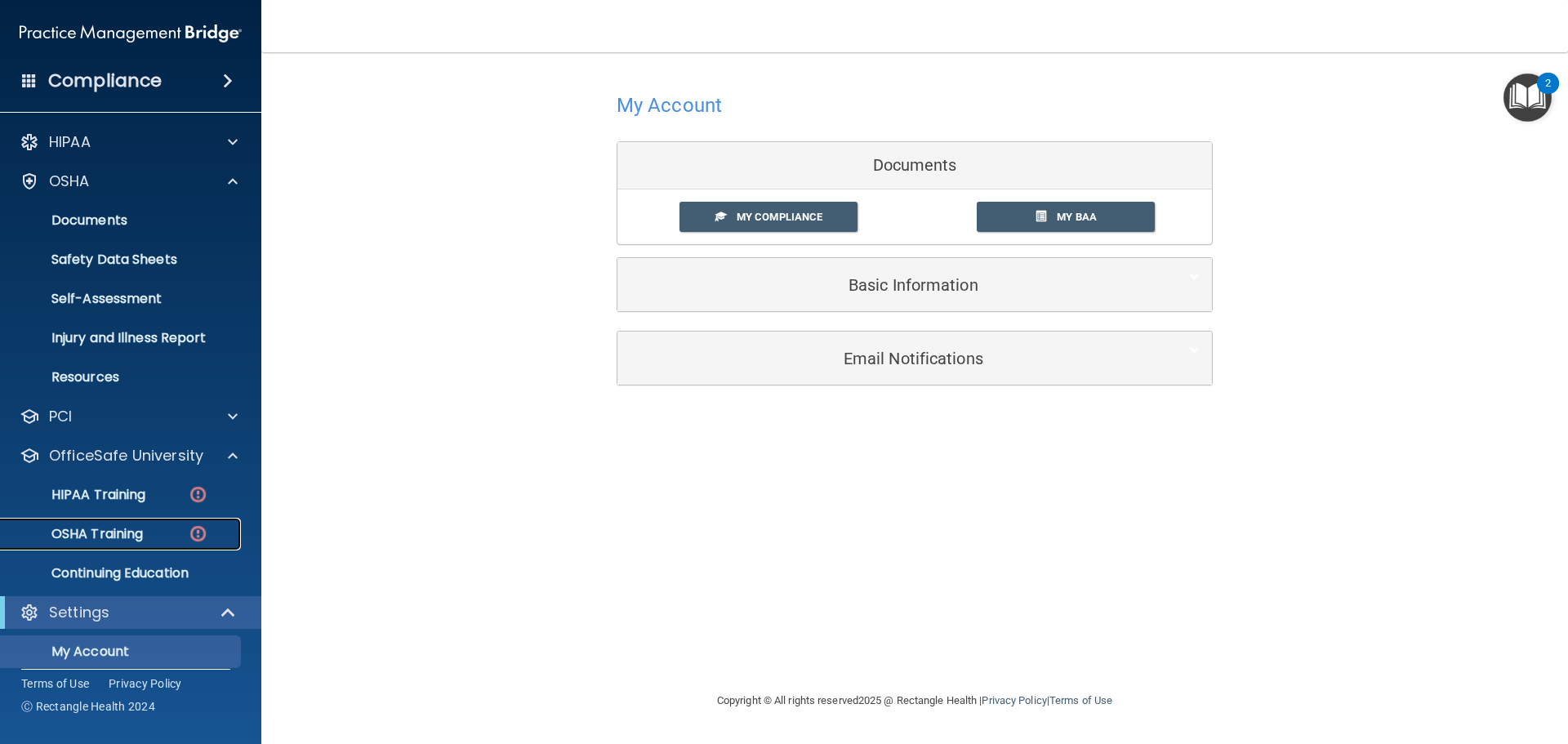
click at [146, 534] on div "OSHA Training" at bounding box center [122, 533] width 223 height 16
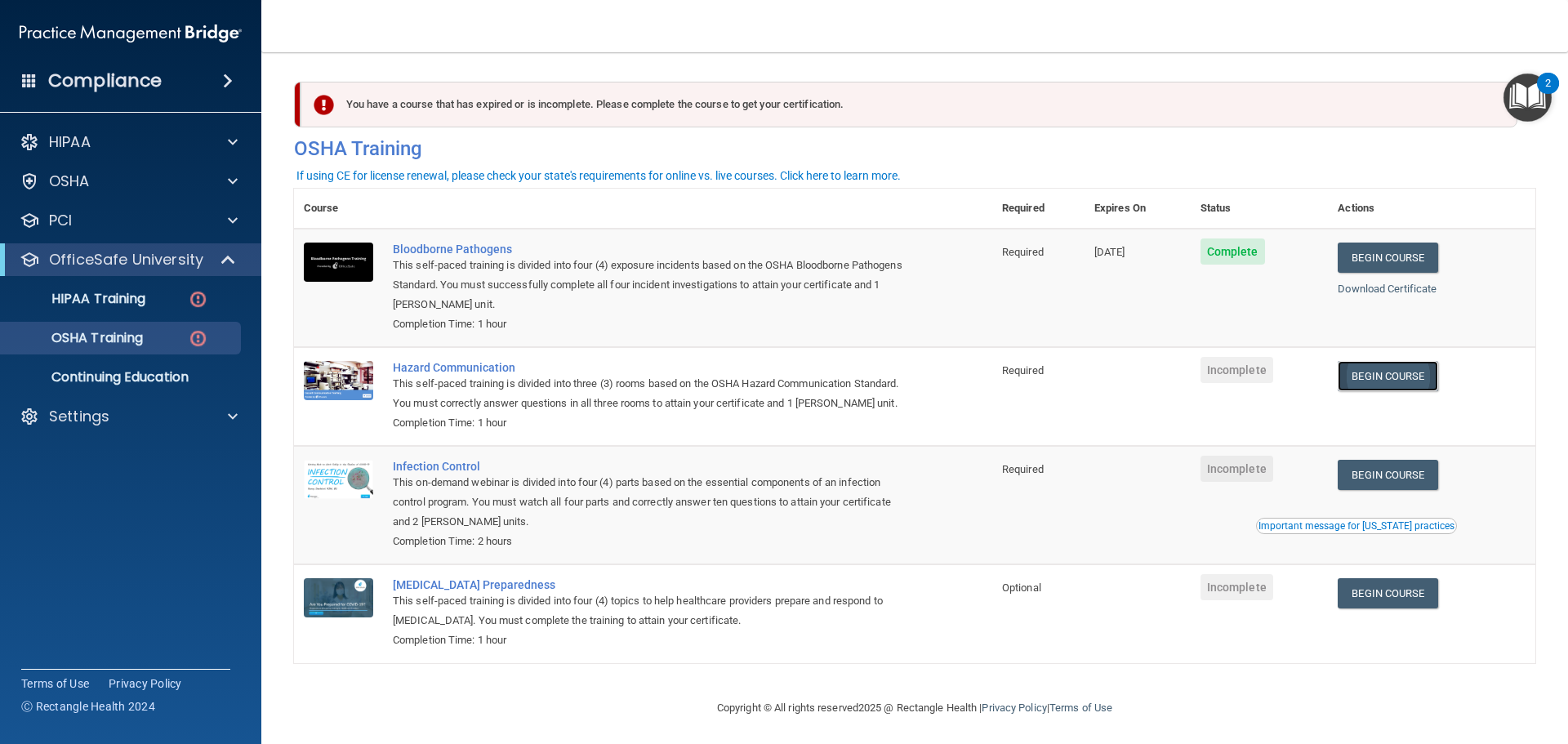
click at [1422, 370] on link "Begin Course" at bounding box center [1387, 376] width 99 height 31
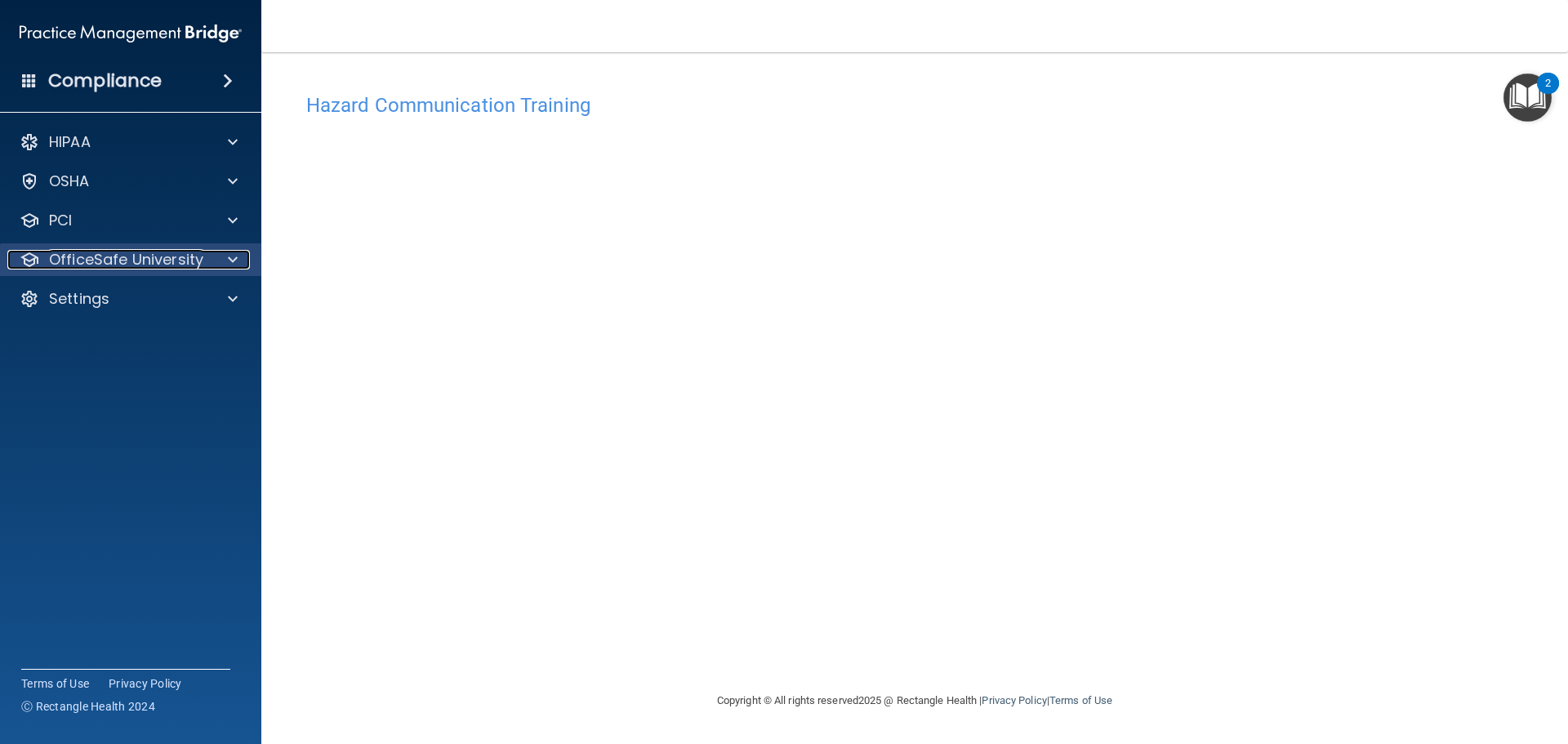
click at [236, 259] on span at bounding box center [233, 259] width 10 height 20
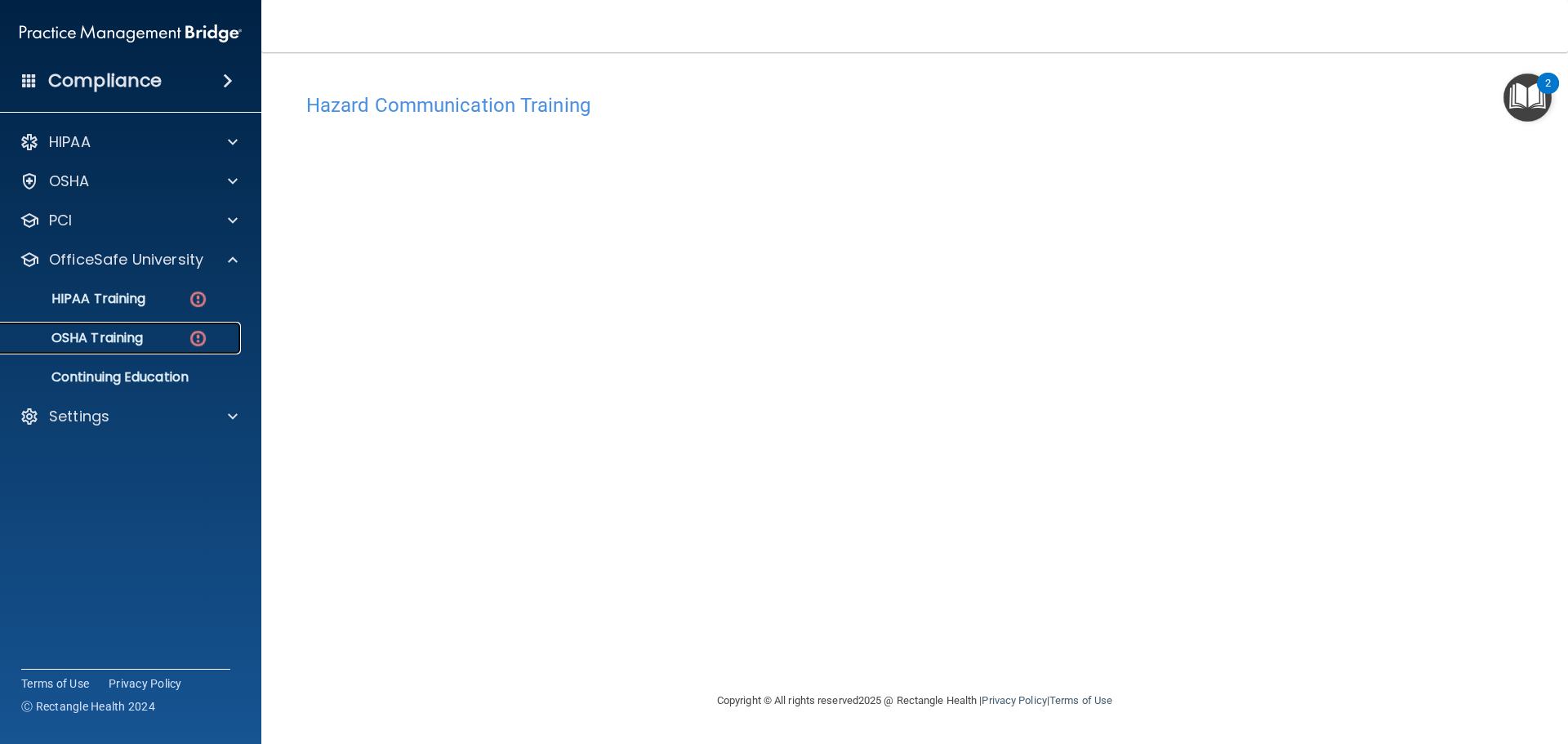
click at [236, 343] on link "OSHA Training" at bounding box center [113, 338] width 258 height 32
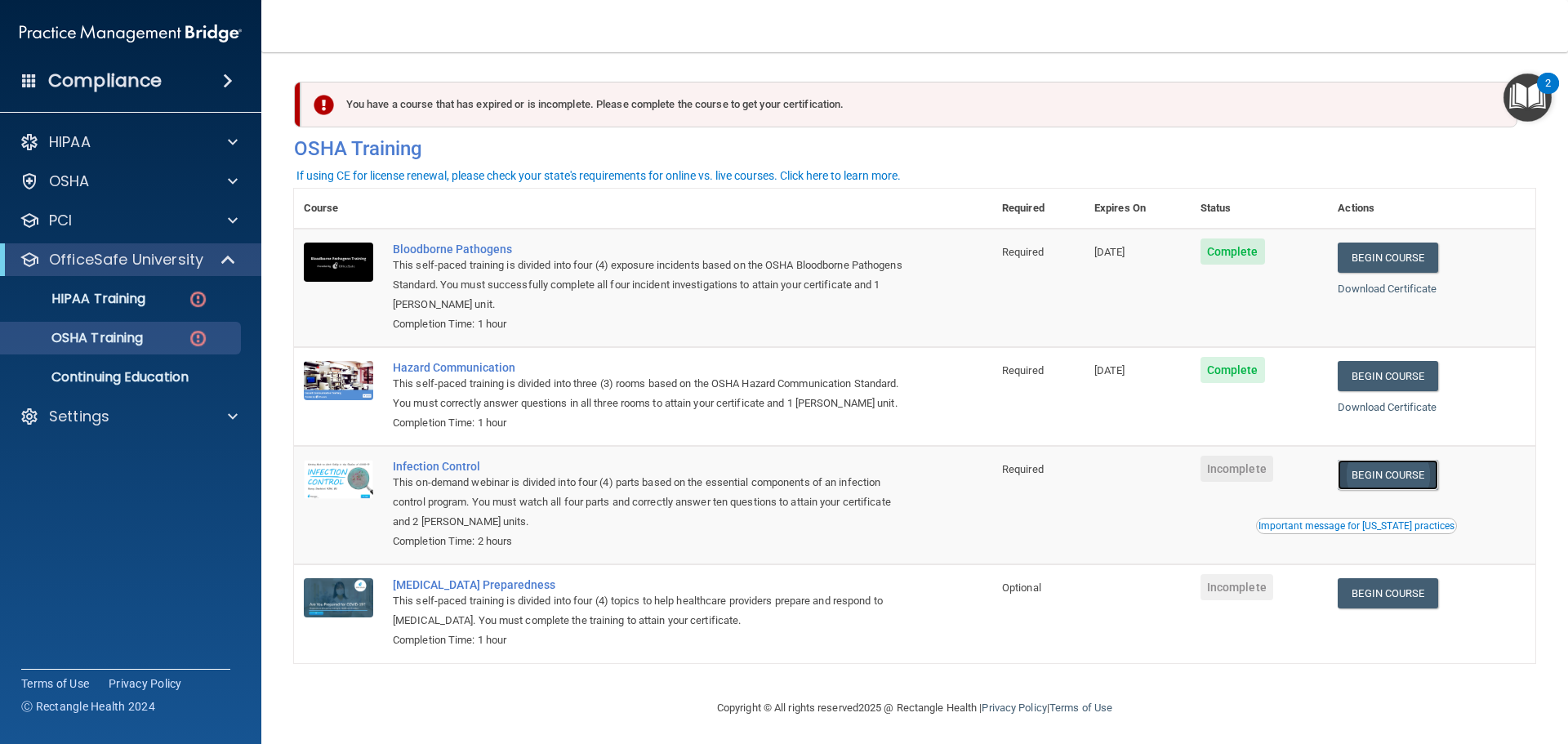
click at [1407, 490] on link "Begin Course" at bounding box center [1387, 475] width 99 height 31
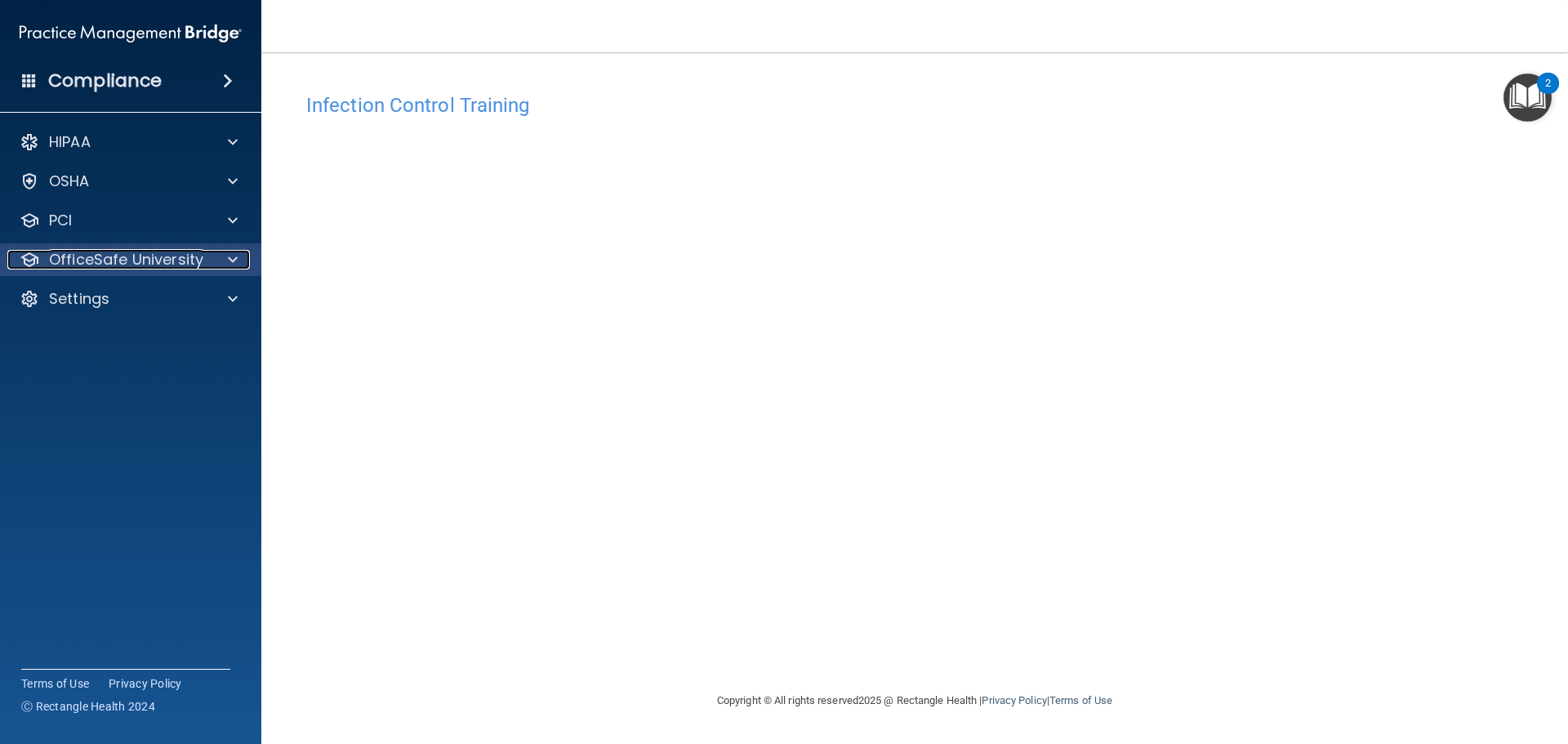
click at [220, 258] on div at bounding box center [230, 259] width 41 height 20
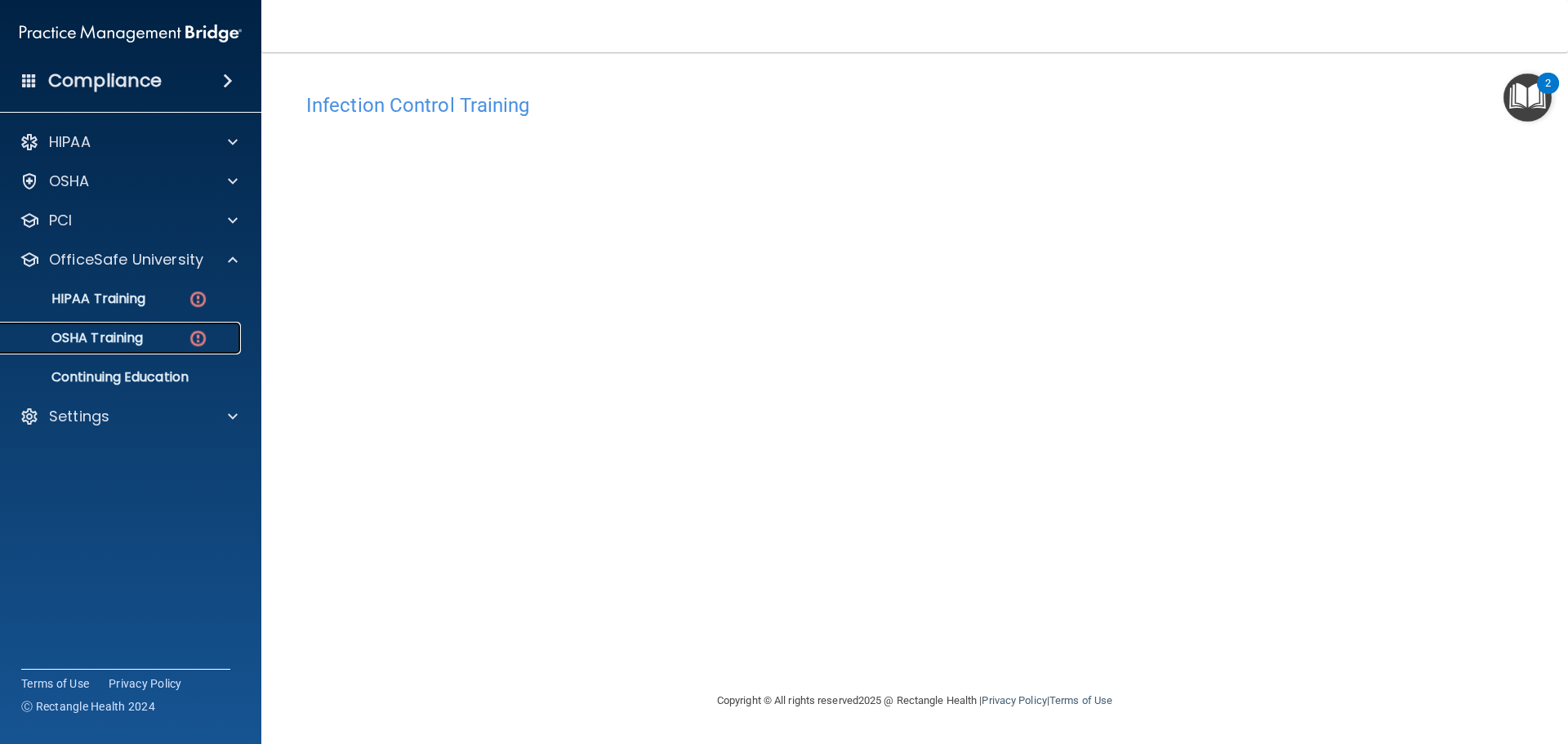
click at [205, 341] on img at bounding box center [197, 338] width 20 height 20
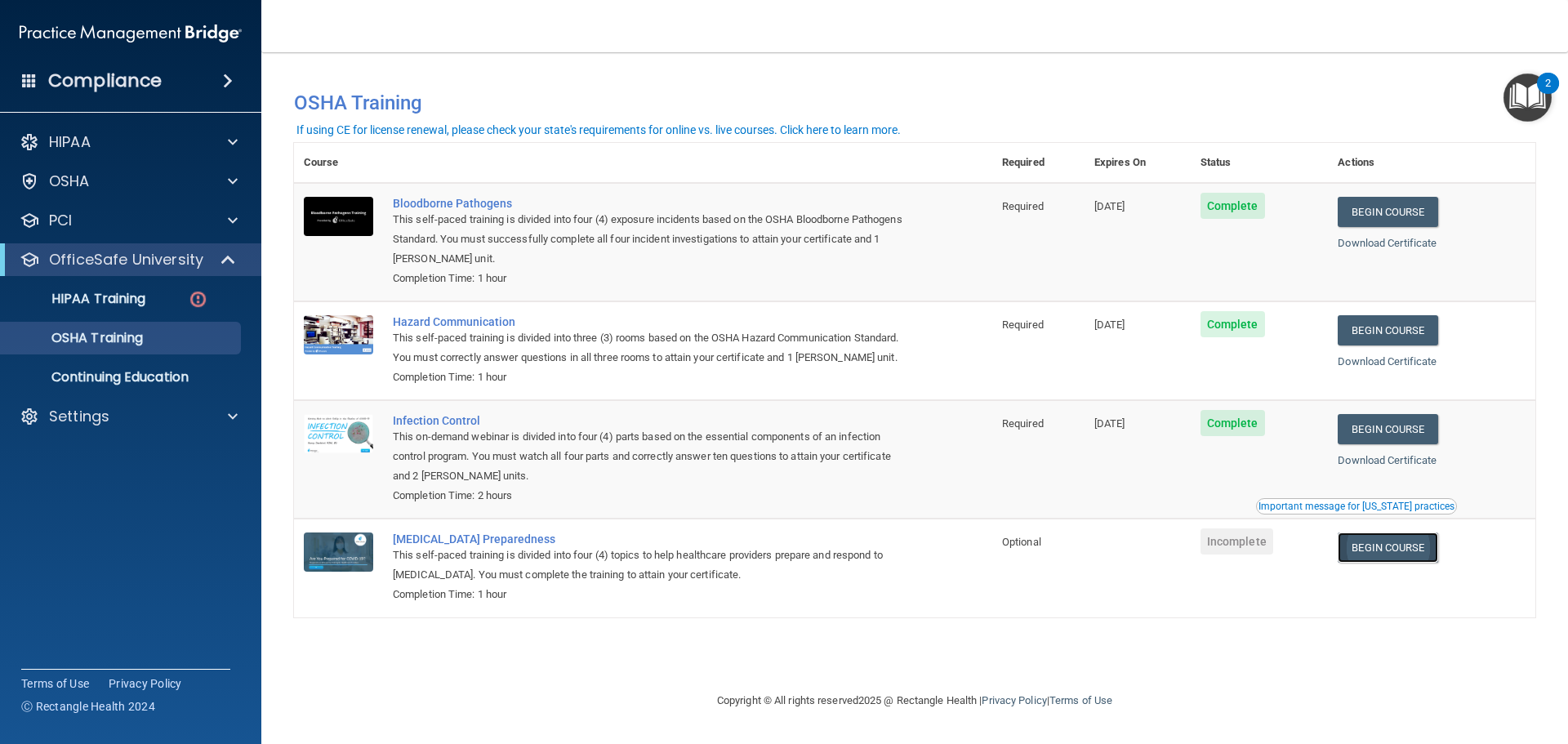
click at [1378, 559] on link "Begin Course" at bounding box center [1387, 548] width 99 height 31
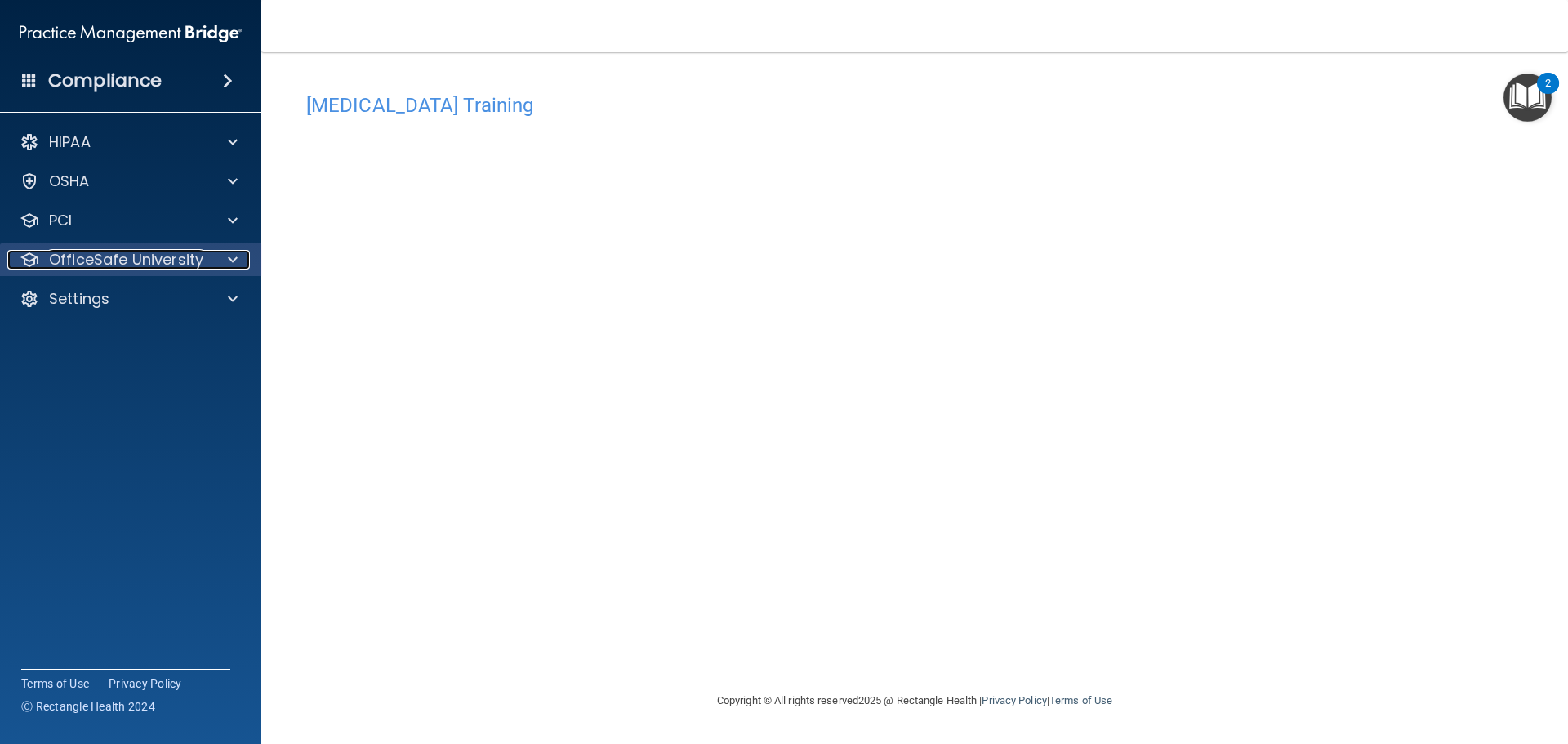
click at [219, 258] on div at bounding box center [230, 259] width 41 height 20
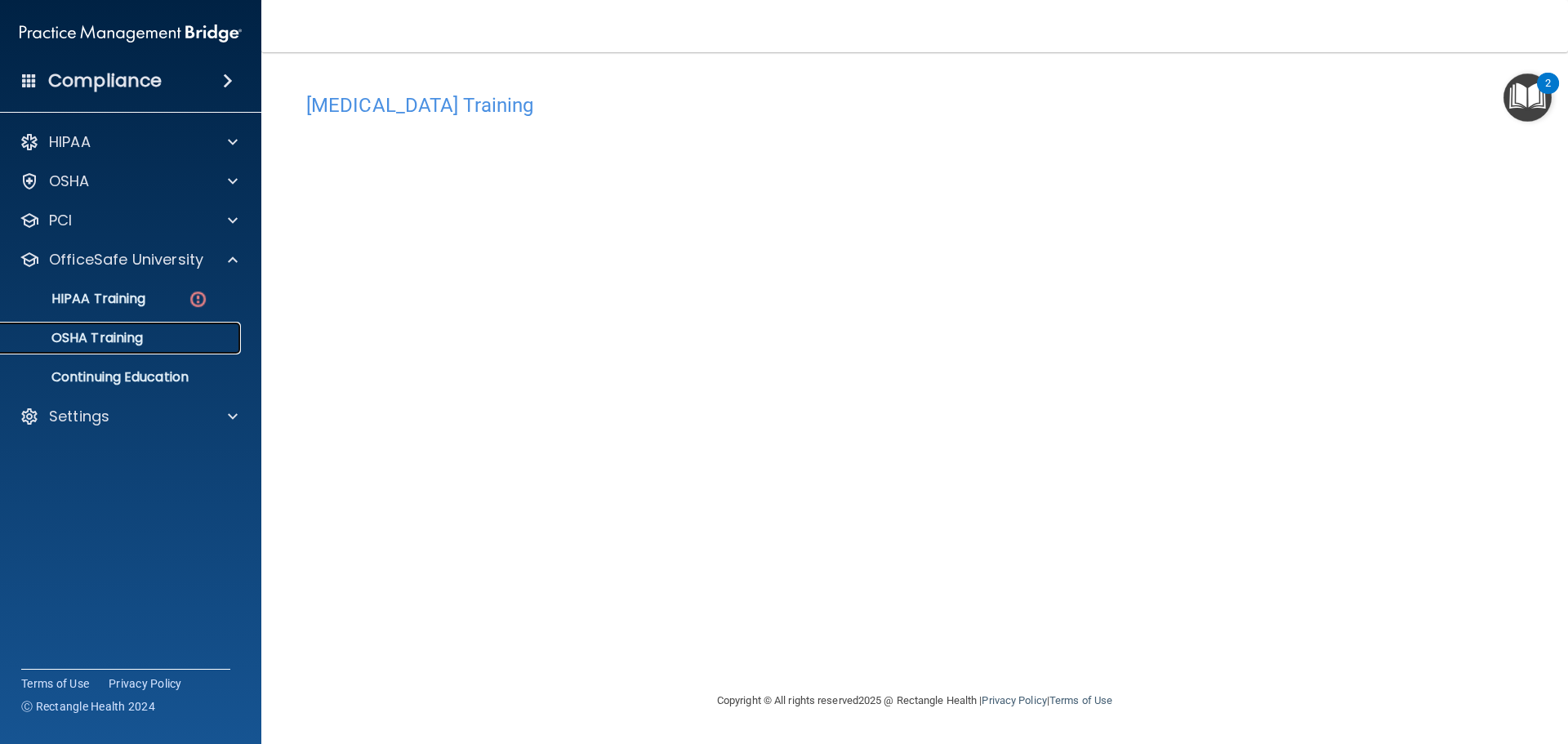
click at [203, 338] on div "OSHA Training" at bounding box center [122, 338] width 223 height 16
